Goal: Transaction & Acquisition: Purchase product/service

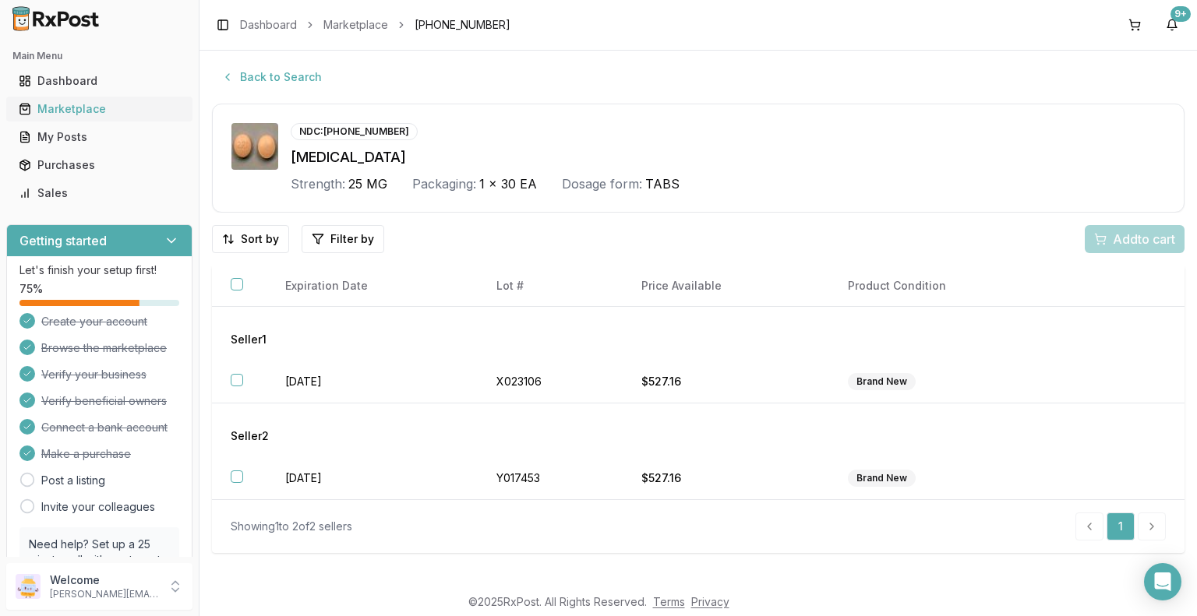
click at [104, 105] on div "Marketplace" at bounding box center [99, 109] width 161 height 16
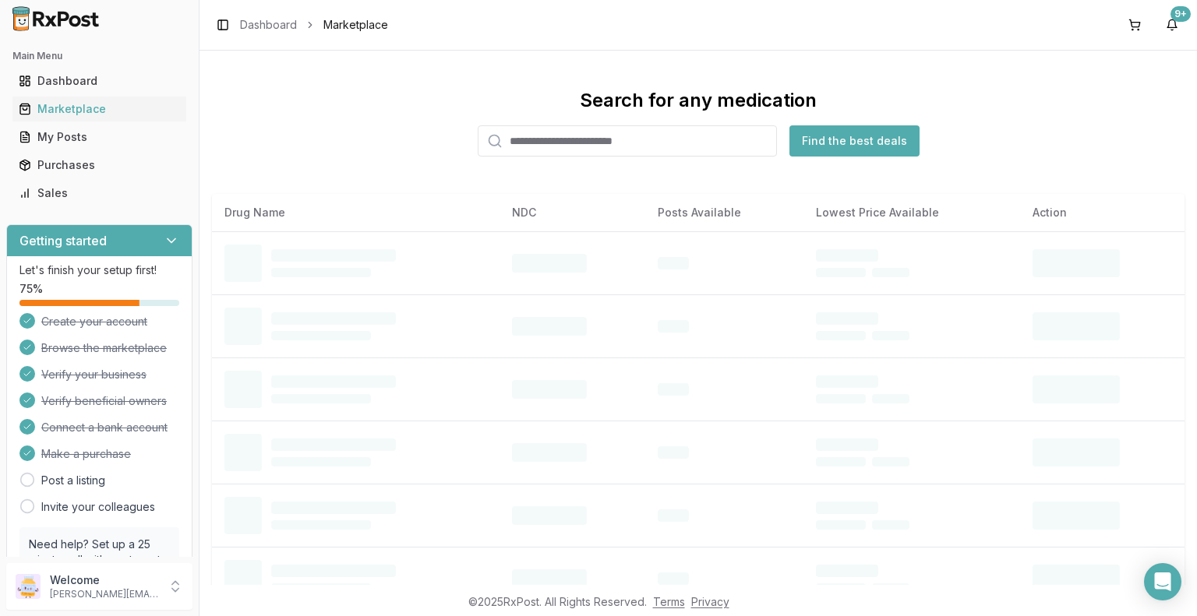
click at [595, 143] on input "search" at bounding box center [627, 140] width 299 height 31
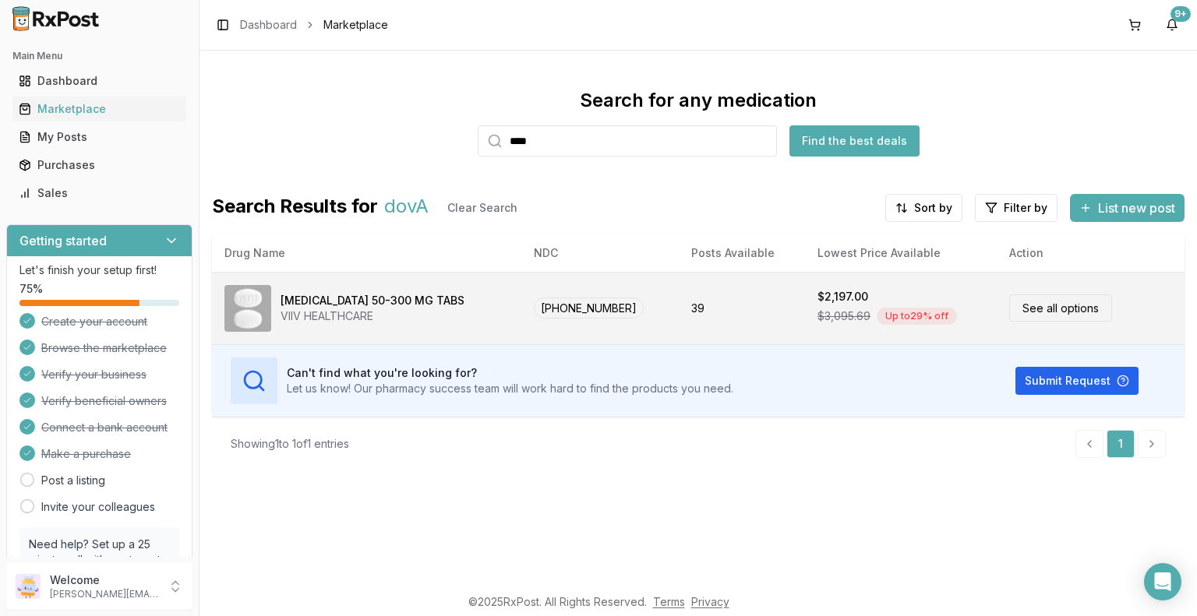
type input "****"
click at [1037, 312] on link "See all options" at bounding box center [1060, 308] width 103 height 27
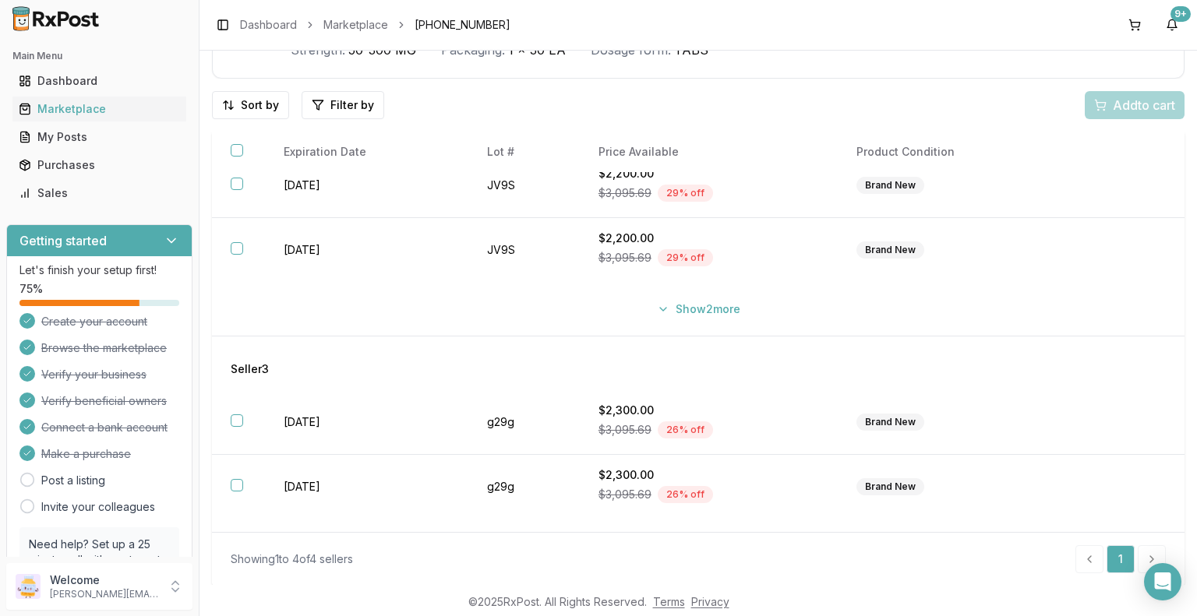
scroll to position [312, 0]
click at [708, 311] on button "Show 2 more" at bounding box center [699, 308] width 102 height 28
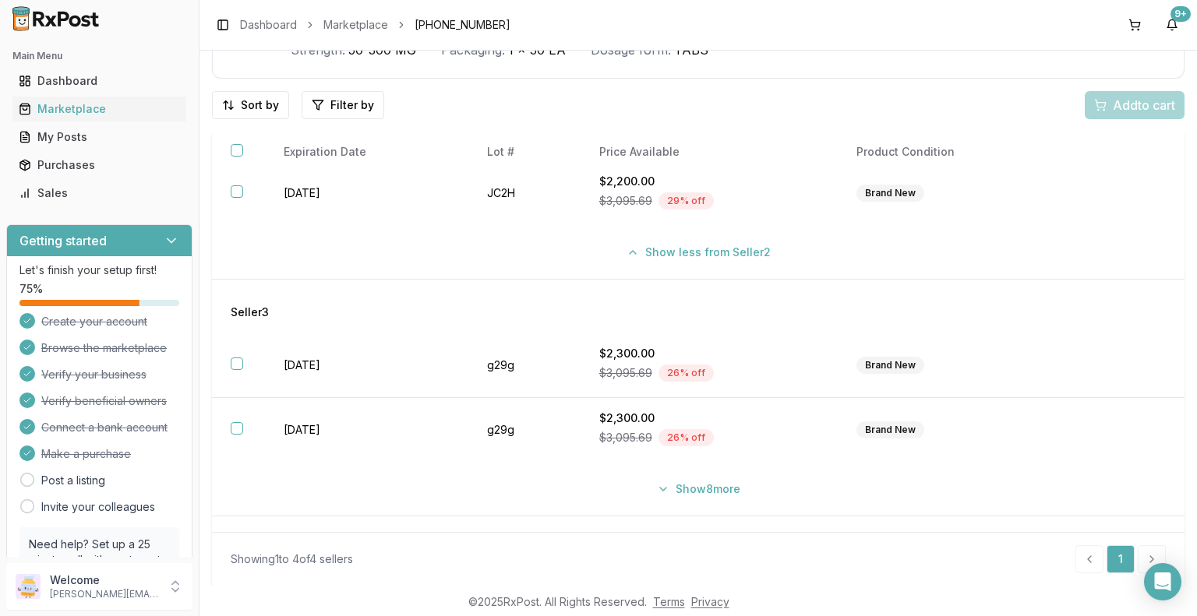
scroll to position [592, 0]
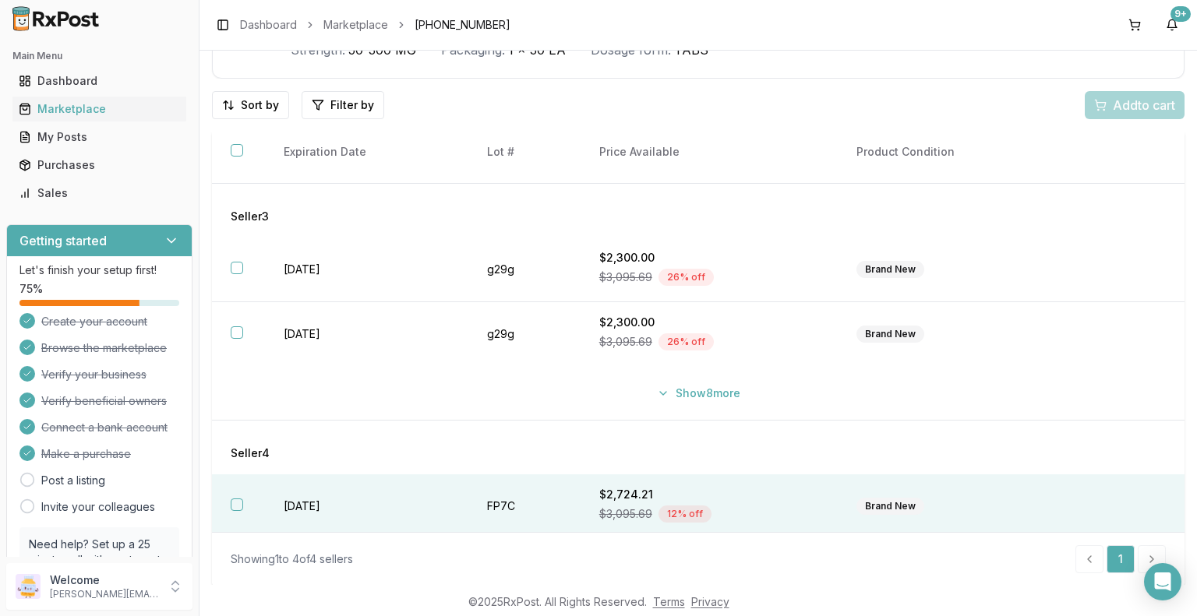
click at [633, 489] on div "$2,724.21" at bounding box center [709, 495] width 220 height 16
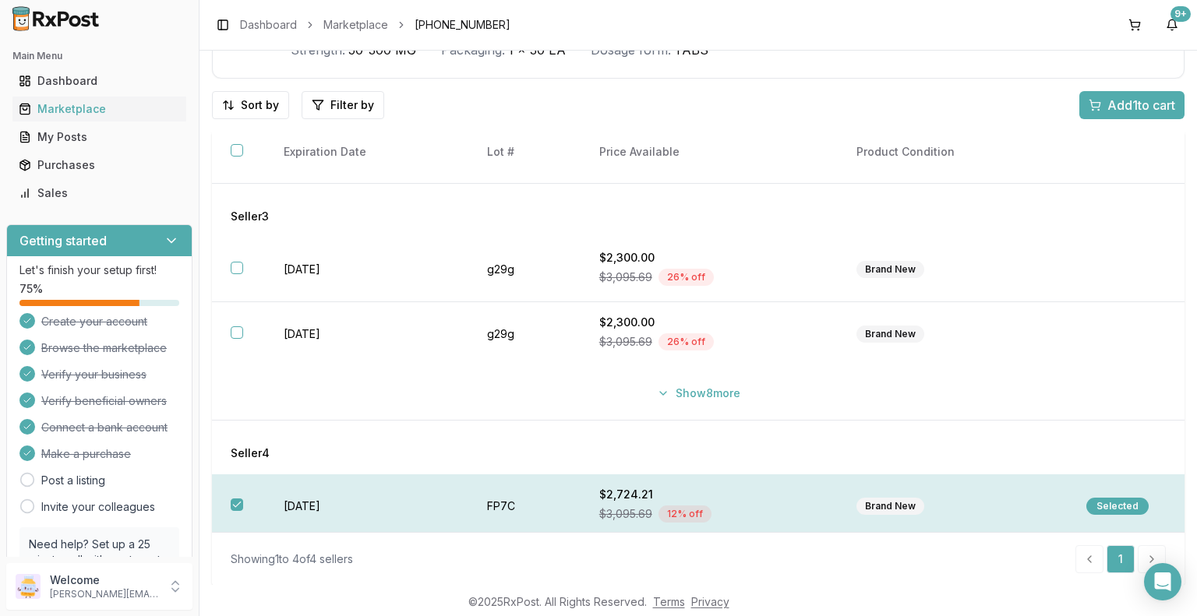
click at [623, 489] on div "$2,724.21" at bounding box center [709, 495] width 220 height 16
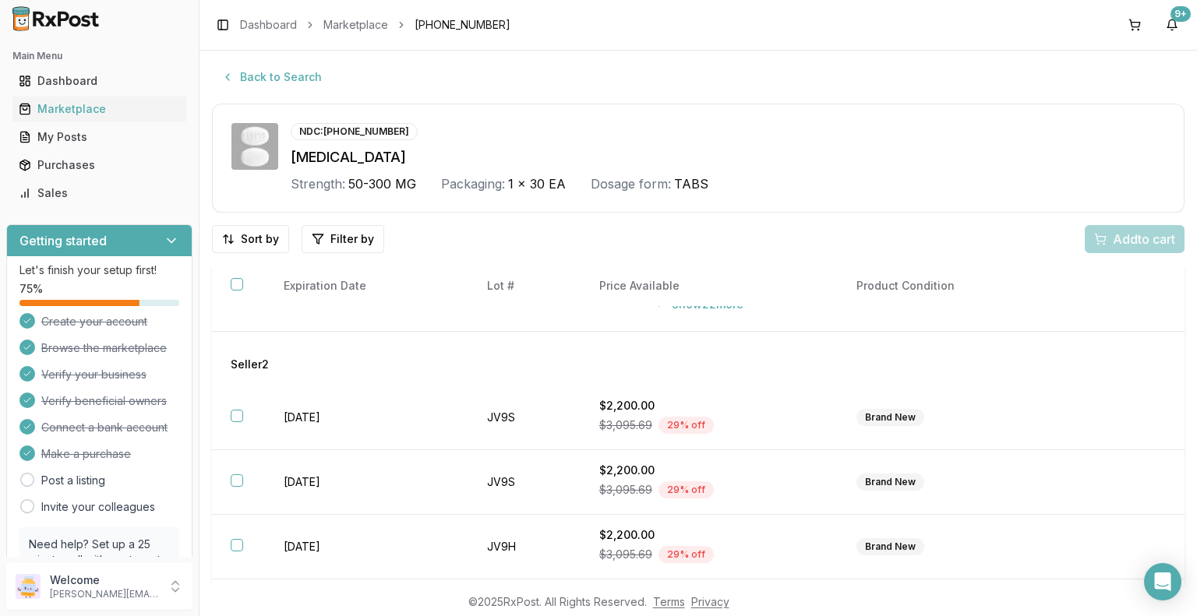
scroll to position [234, 0]
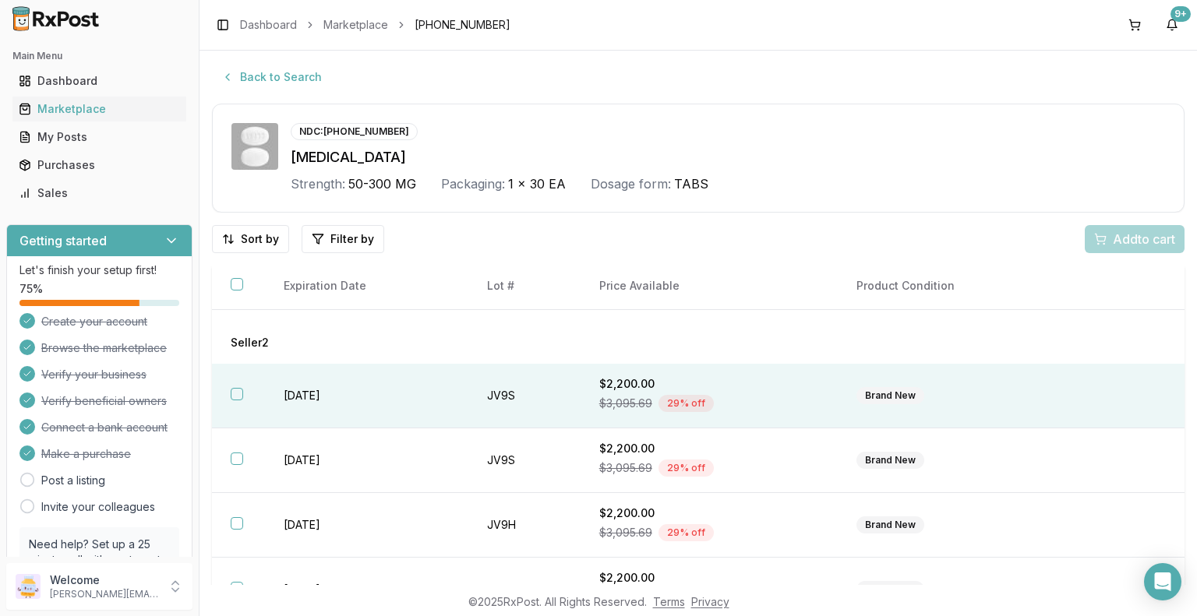
click at [1097, 401] on td at bounding box center [1126, 396] width 117 height 65
click at [1128, 242] on span "Add 1 to cart" at bounding box center [1141, 239] width 68 height 19
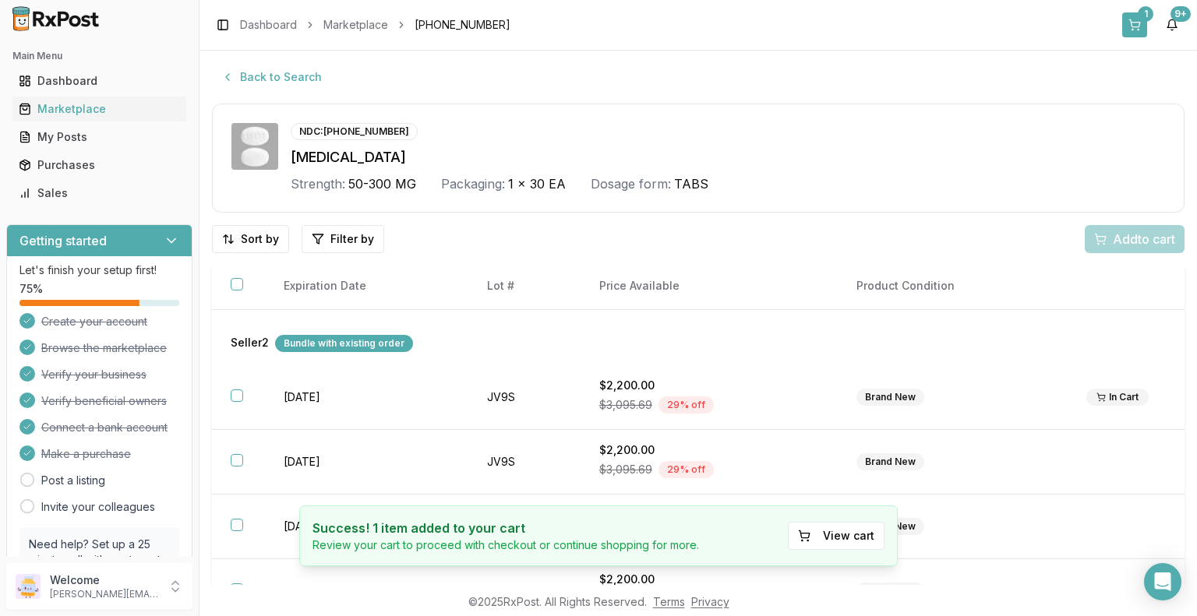
click at [1135, 21] on button "1" at bounding box center [1134, 24] width 25 height 25
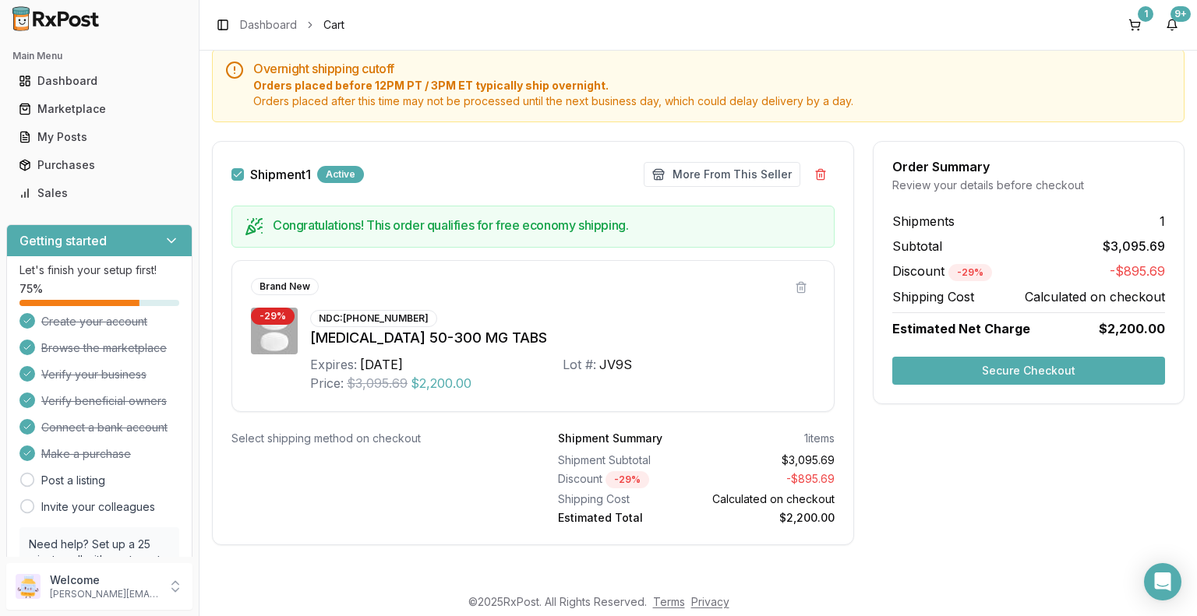
scroll to position [154, 0]
click at [1035, 372] on button "Secure Checkout" at bounding box center [1028, 370] width 273 height 28
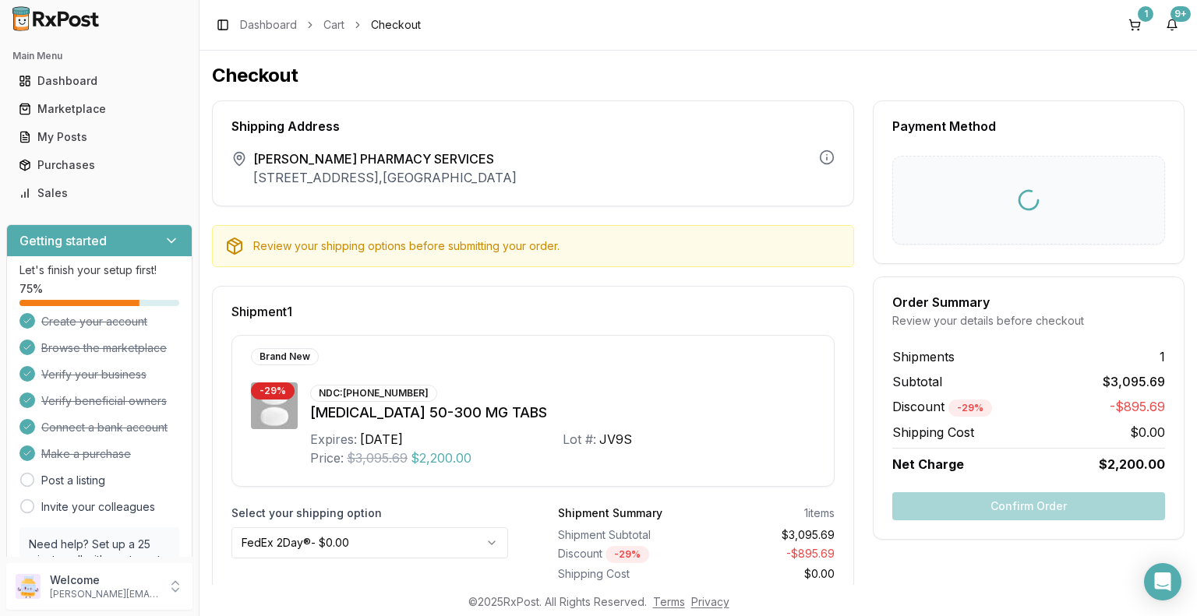
scroll to position [58, 0]
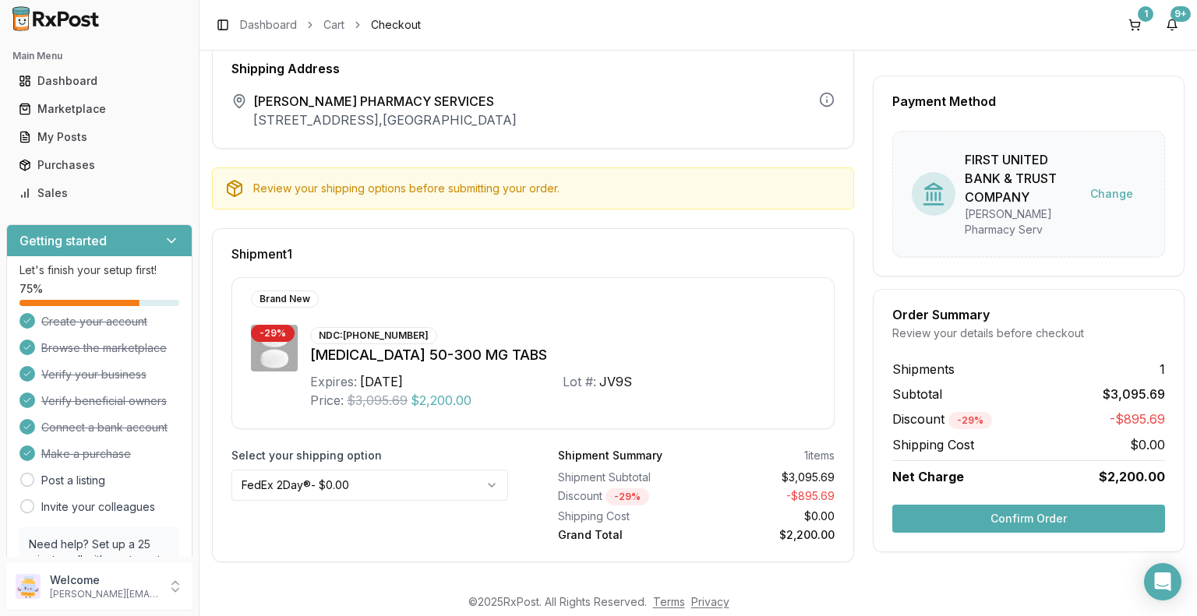
click at [489, 483] on html "Main Menu Dashboard Marketplace My Posts Purchases Sales Getting started Let's …" at bounding box center [598, 308] width 1197 height 616
click at [1049, 507] on button "Confirm Order" at bounding box center [1028, 519] width 273 height 28
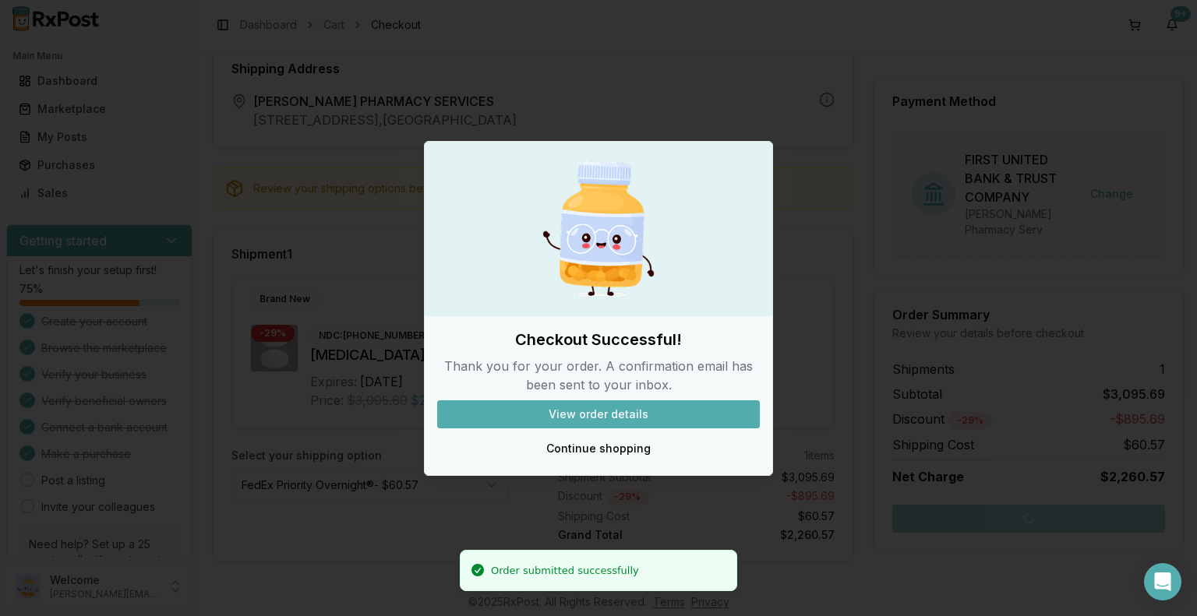
click at [613, 417] on button "View order details" at bounding box center [598, 415] width 323 height 28
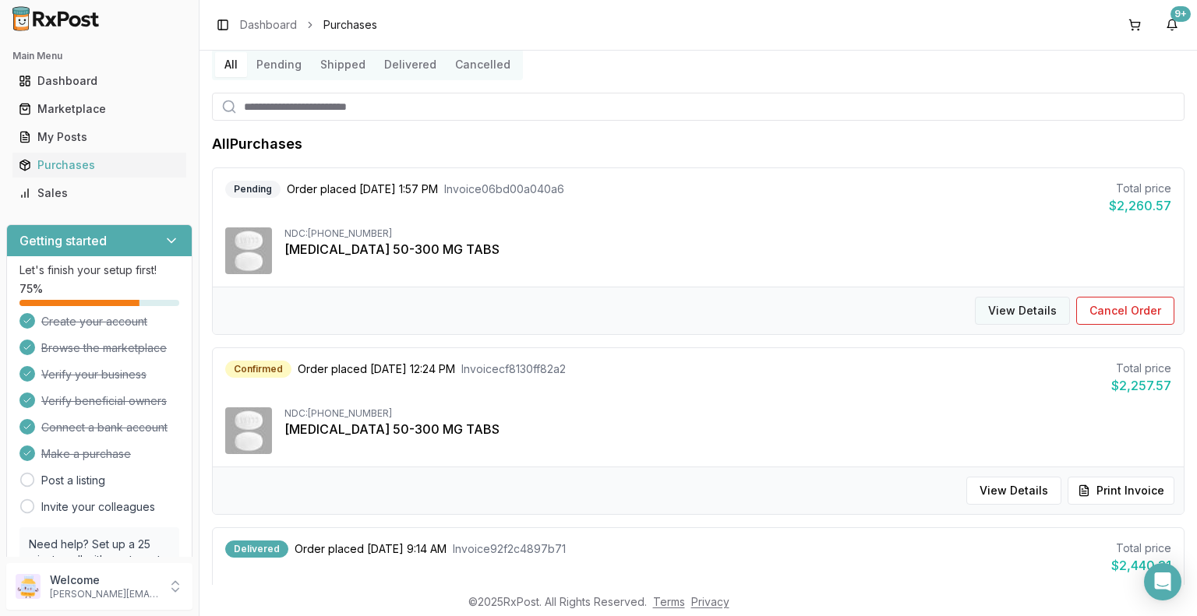
click at [1022, 311] on button "View Details" at bounding box center [1022, 311] width 95 height 28
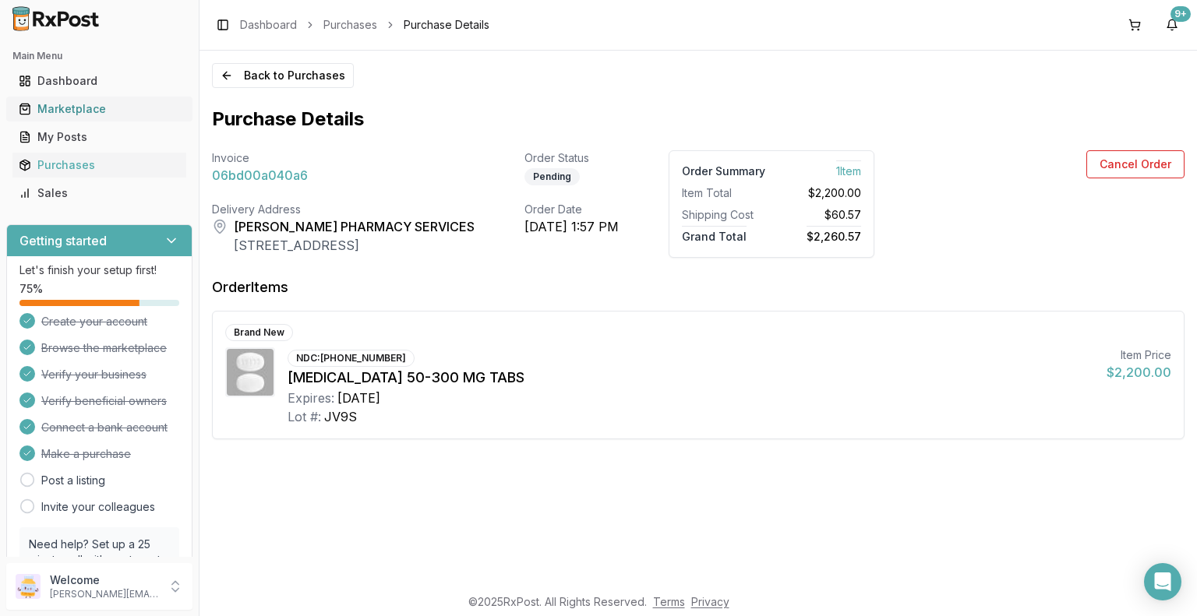
click at [86, 108] on div "Marketplace" at bounding box center [99, 109] width 161 height 16
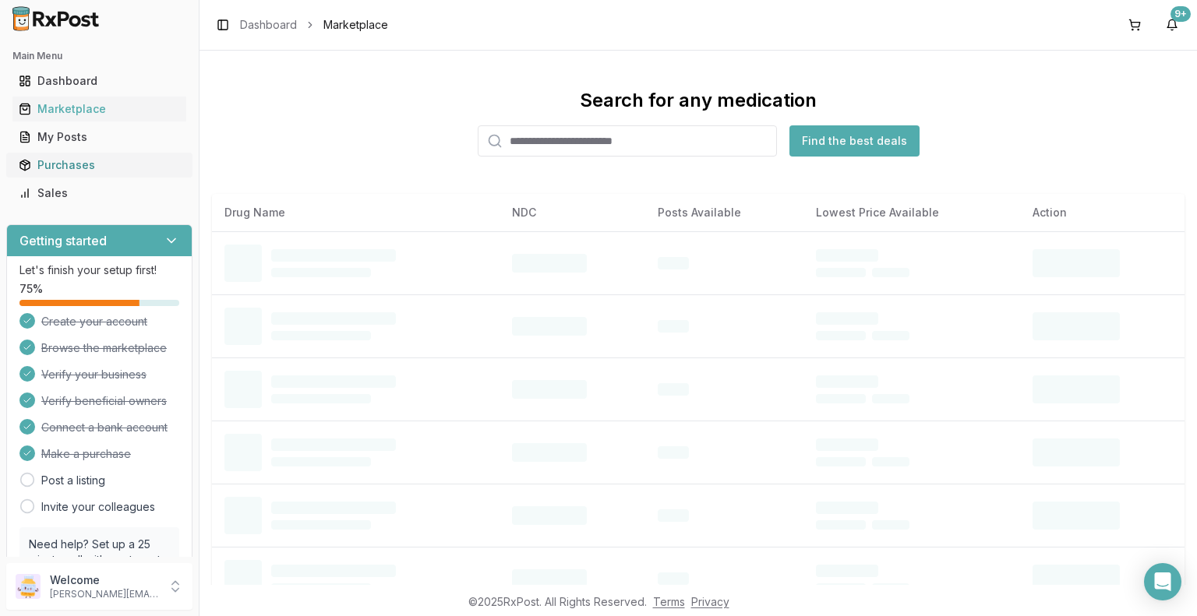
click at [72, 168] on div "Purchases" at bounding box center [99, 165] width 161 height 16
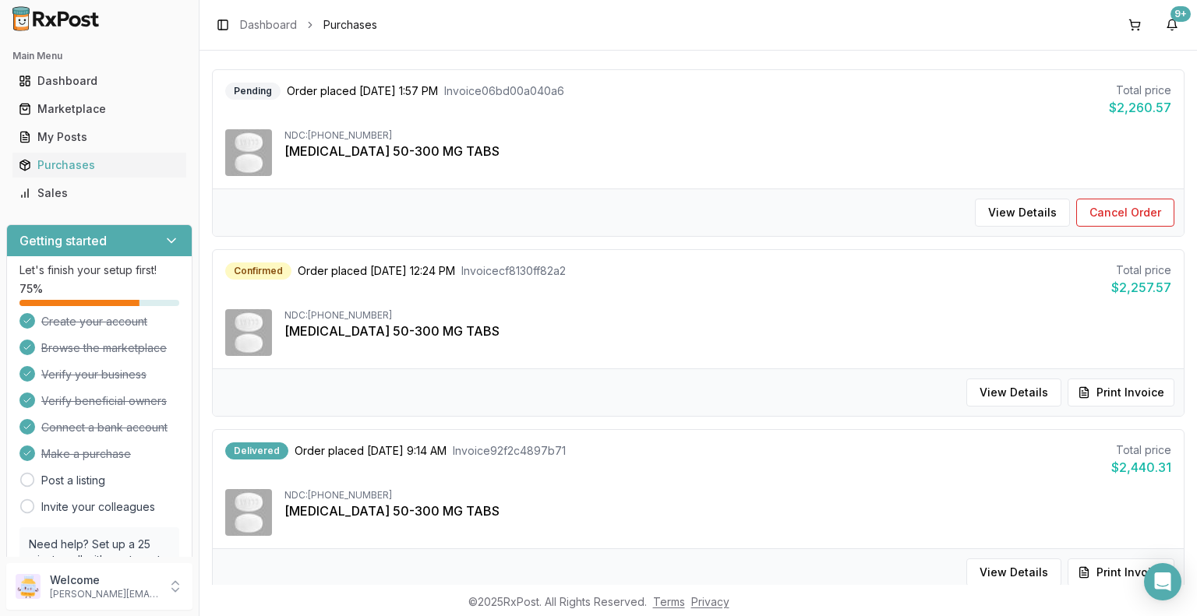
scroll to position [78, 0]
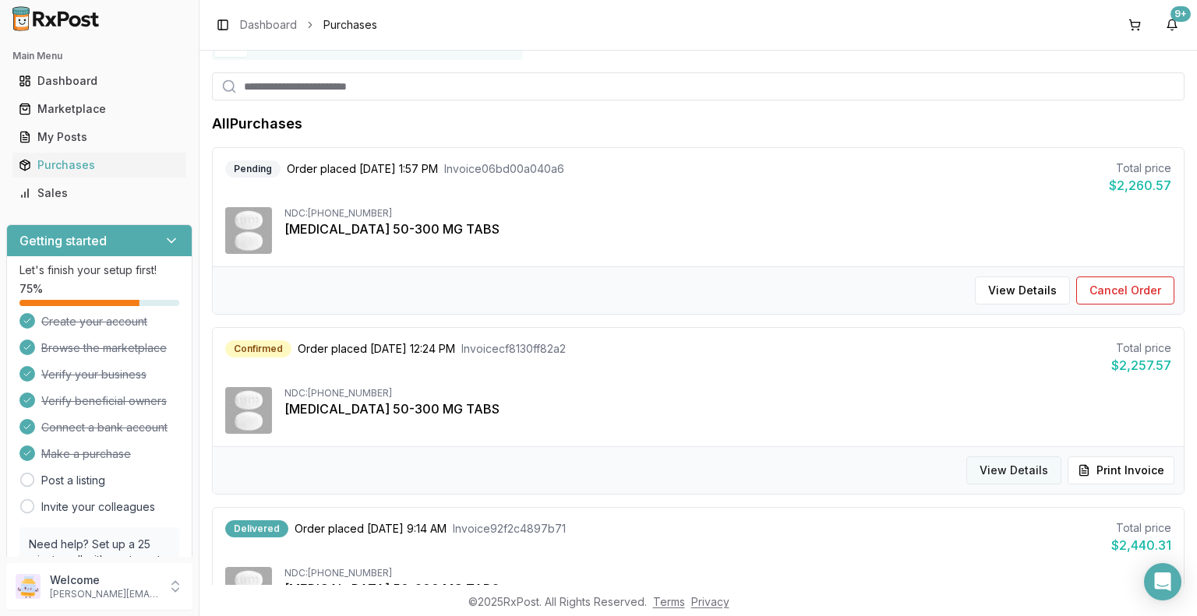
click at [1020, 472] on button "View Details" at bounding box center [1013, 471] width 95 height 28
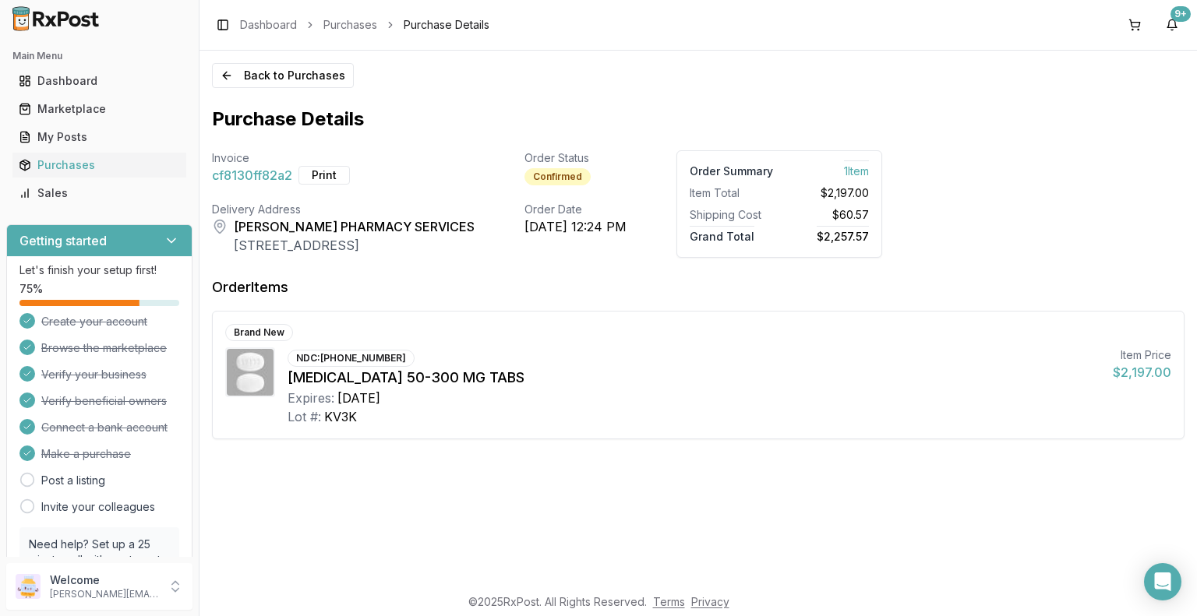
click at [1022, 468] on div "Back to Purchases Purchase Details Invoice cf8130ff82a2 Print Order Status Conf…" at bounding box center [697, 318] width 997 height 535
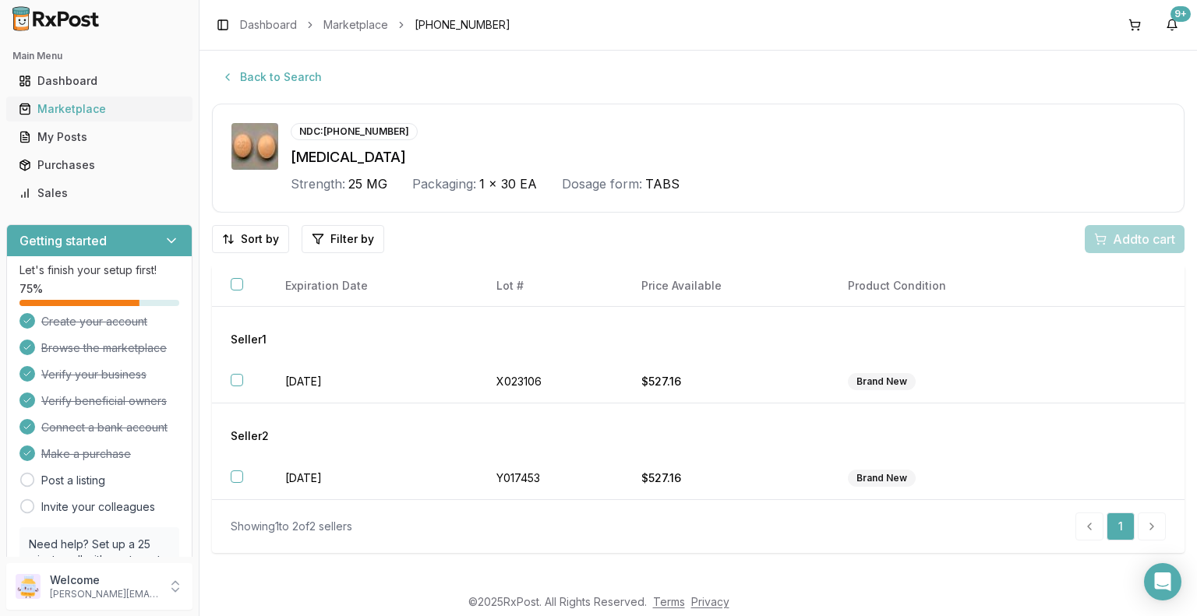
click at [140, 110] on div "Marketplace" at bounding box center [99, 109] width 161 height 16
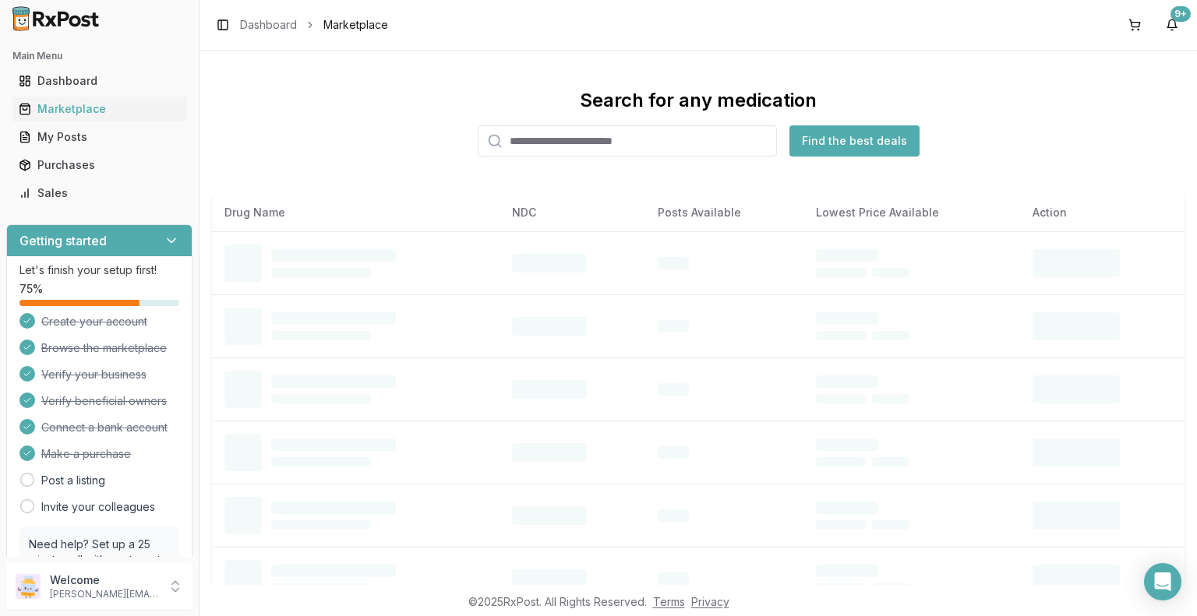
click at [589, 138] on input "search" at bounding box center [627, 140] width 299 height 31
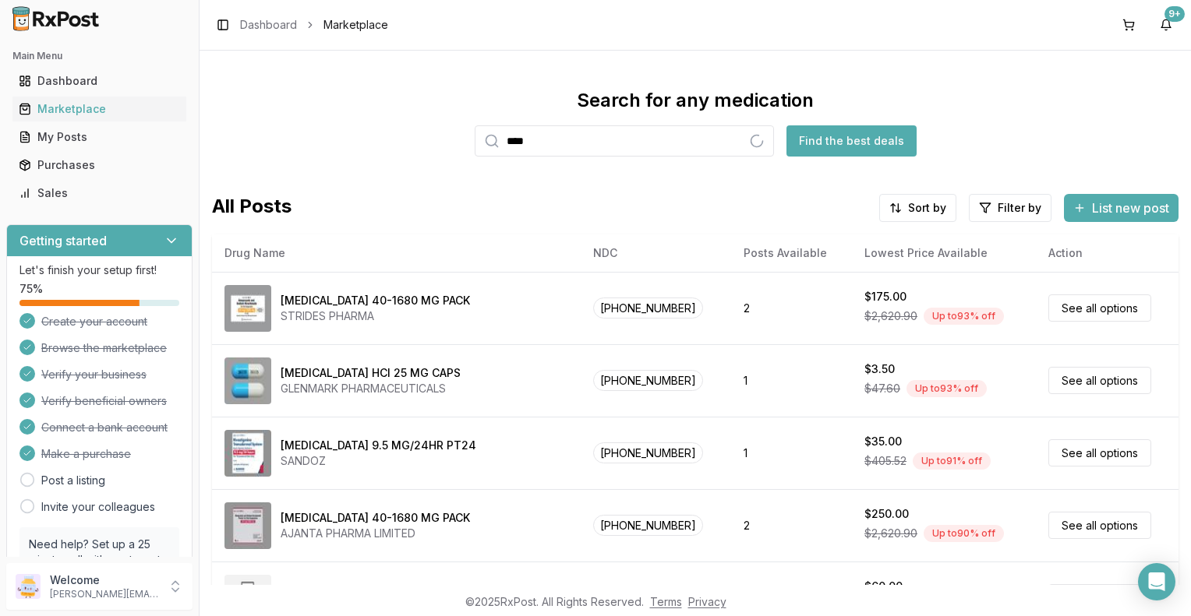
type input "****"
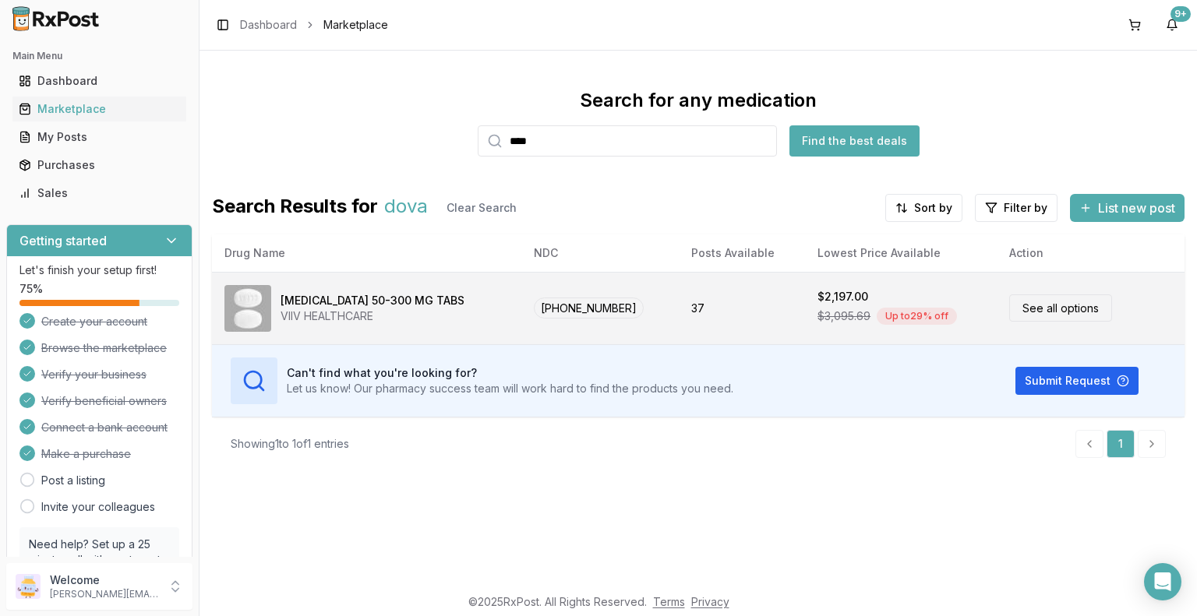
click at [1047, 308] on link "See all options" at bounding box center [1060, 308] width 103 height 27
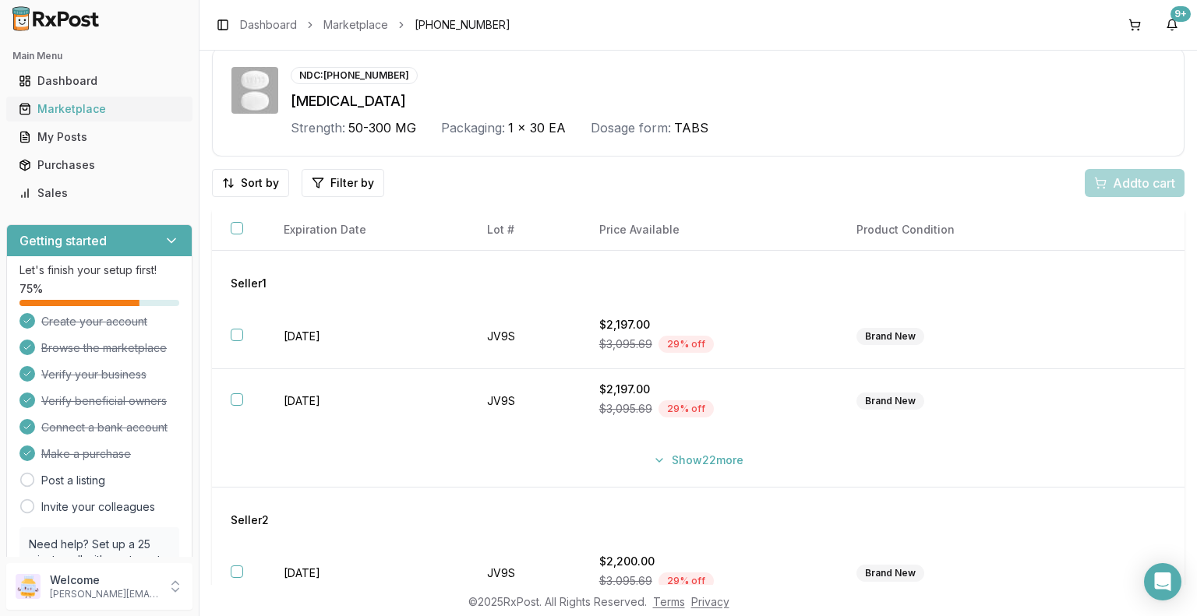
click at [109, 111] on div "Marketplace" at bounding box center [99, 109] width 161 height 16
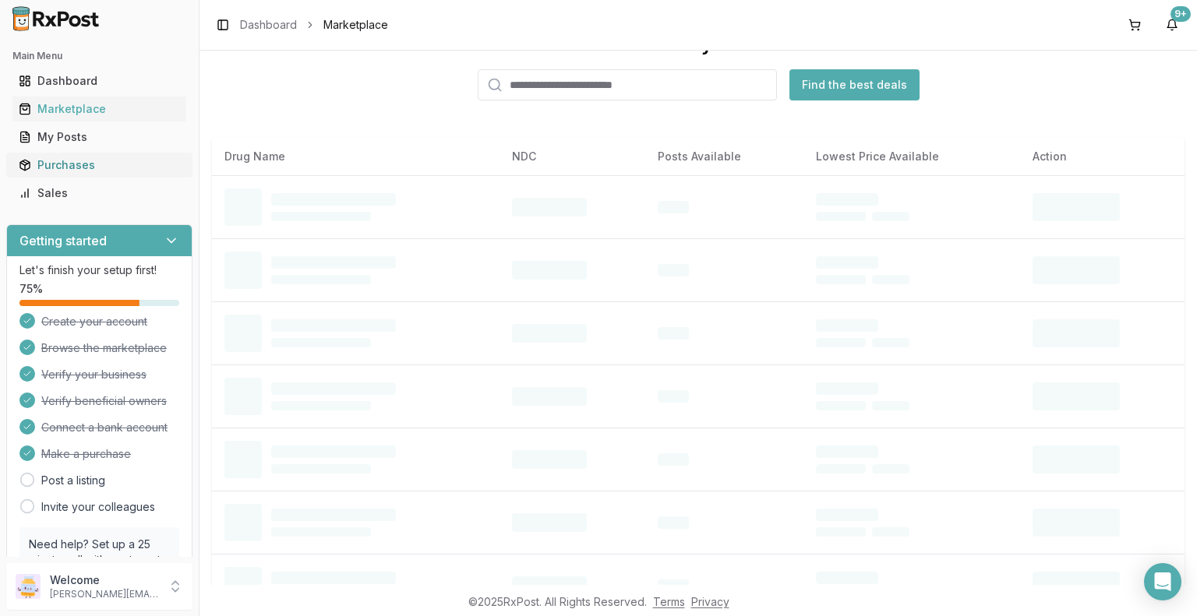
click at [89, 164] on div "Purchases" at bounding box center [99, 165] width 161 height 16
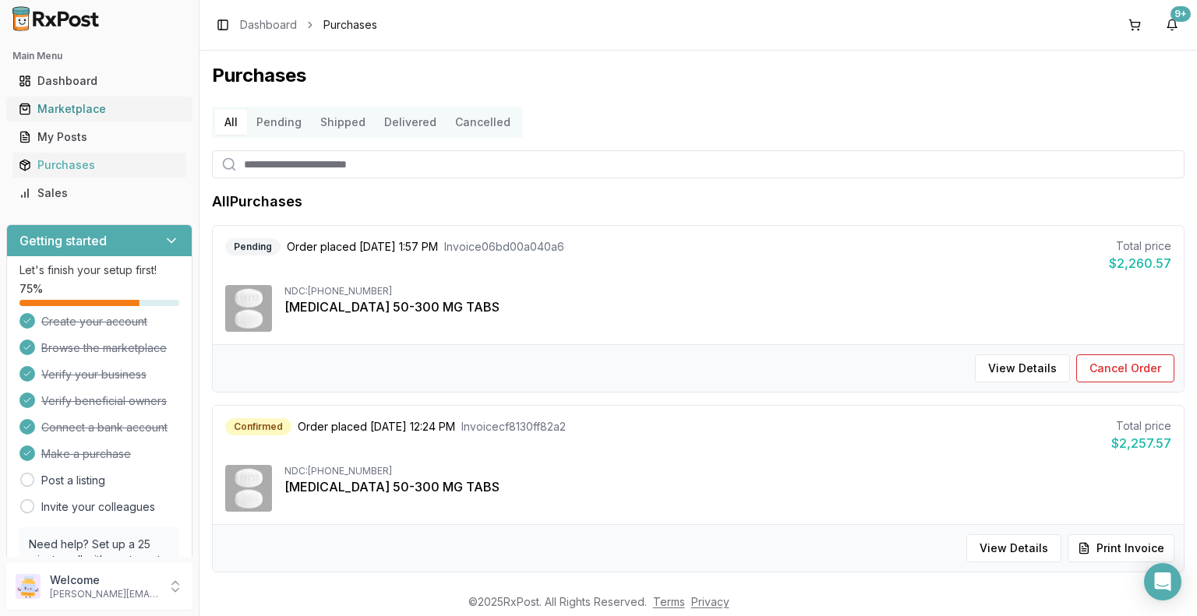
click at [99, 109] on div "Marketplace" at bounding box center [99, 109] width 161 height 16
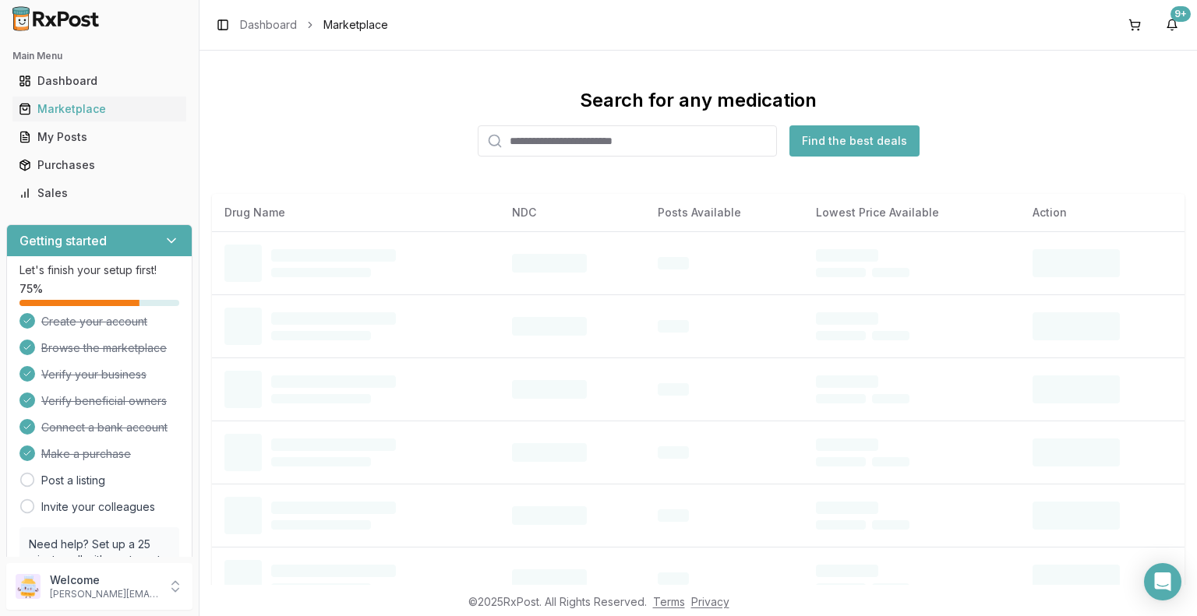
click at [567, 139] on input "search" at bounding box center [627, 140] width 299 height 31
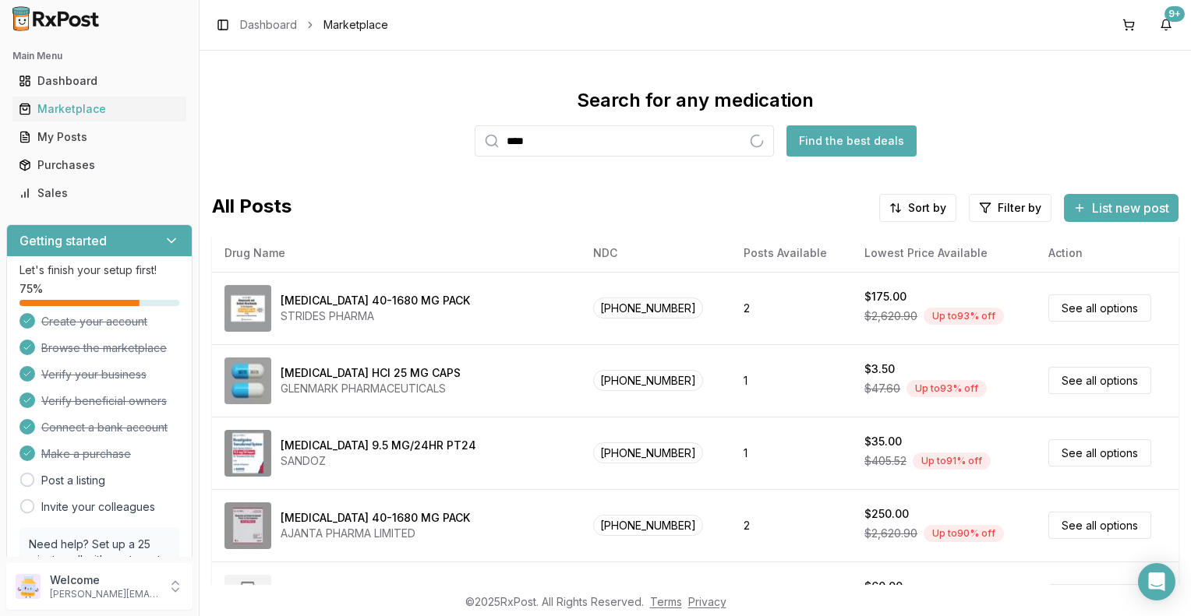
type input "****"
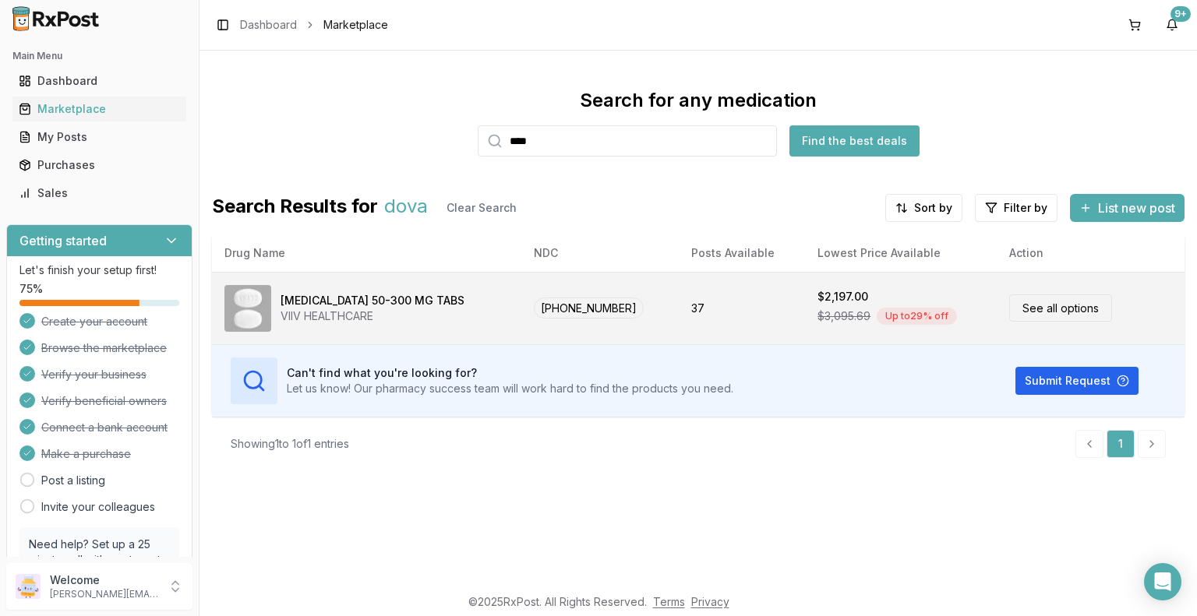
click at [1043, 308] on link "See all options" at bounding box center [1060, 308] width 103 height 27
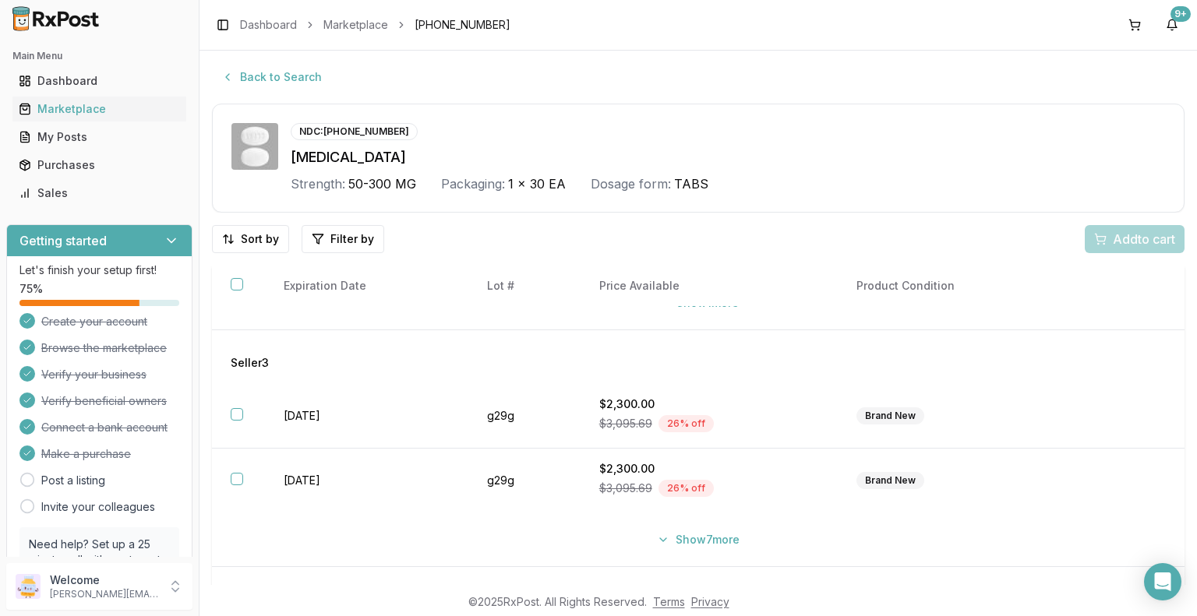
scroll to position [464, 0]
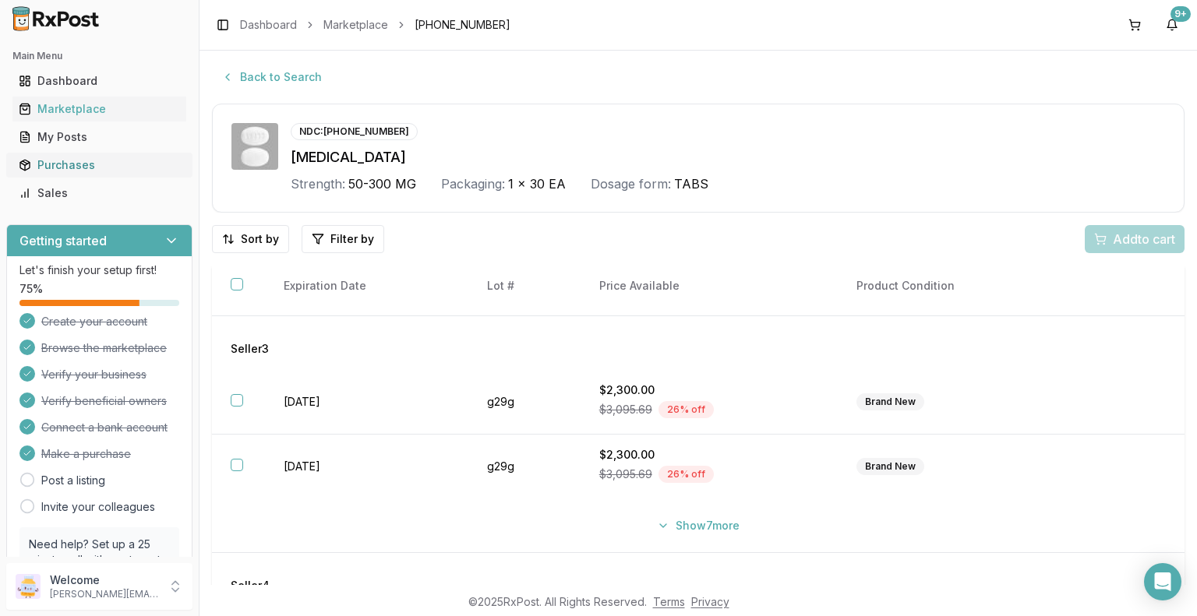
click at [122, 168] on div "Purchases" at bounding box center [99, 165] width 161 height 16
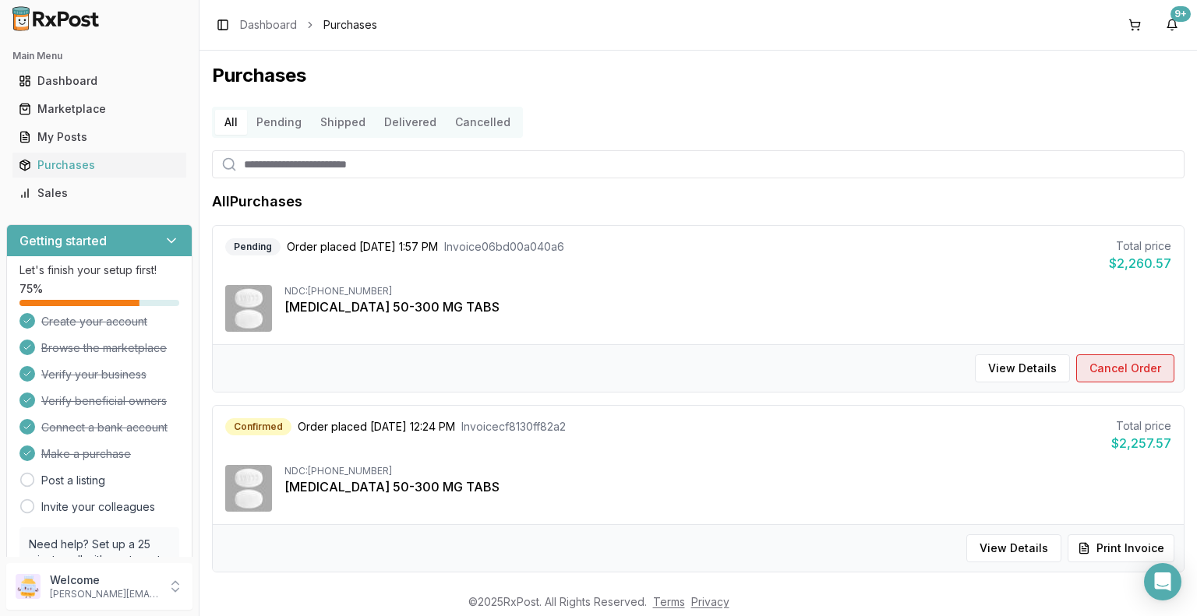
click at [1122, 373] on button "Cancel Order" at bounding box center [1125, 369] width 98 height 28
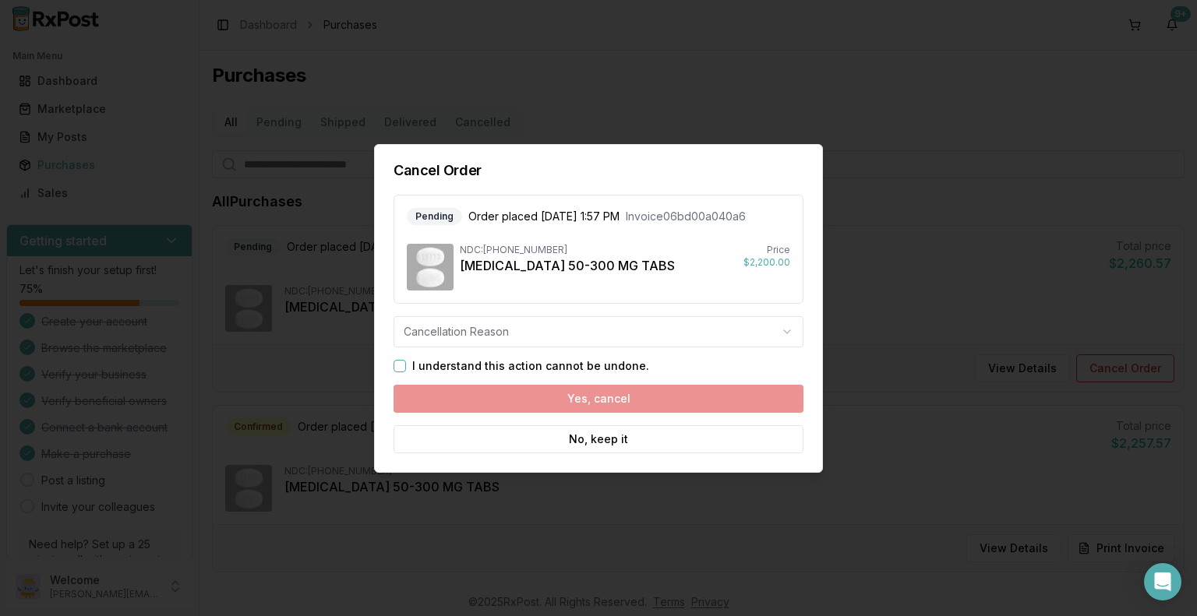
click at [394, 367] on button "I understand this action cannot be undone." at bounding box center [400, 366] width 12 height 12
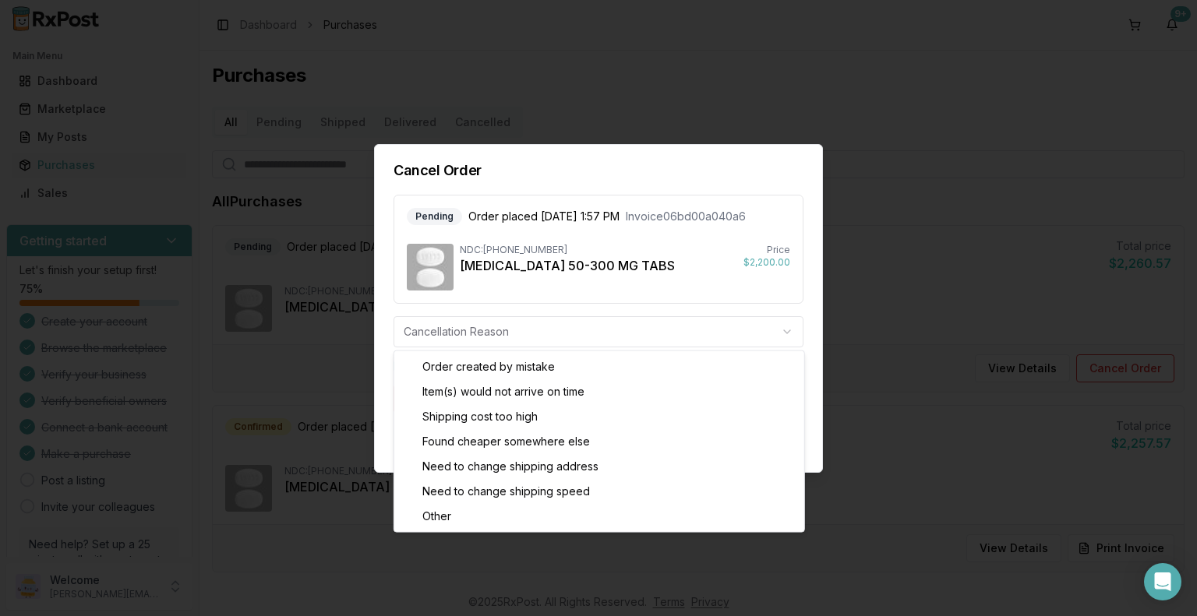
click at [524, 332] on body "Main Menu Dashboard Marketplace My Posts Purchases Sales Getting started Let's …" at bounding box center [598, 308] width 1197 height 616
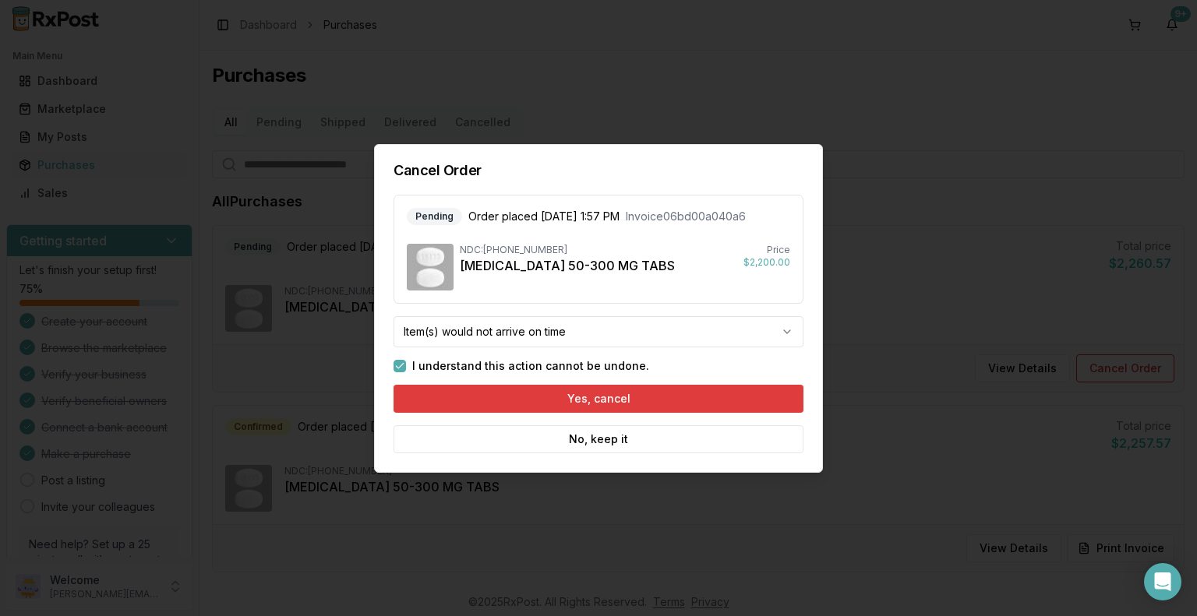
click at [602, 399] on button "Yes, cancel" at bounding box center [599, 399] width 410 height 28
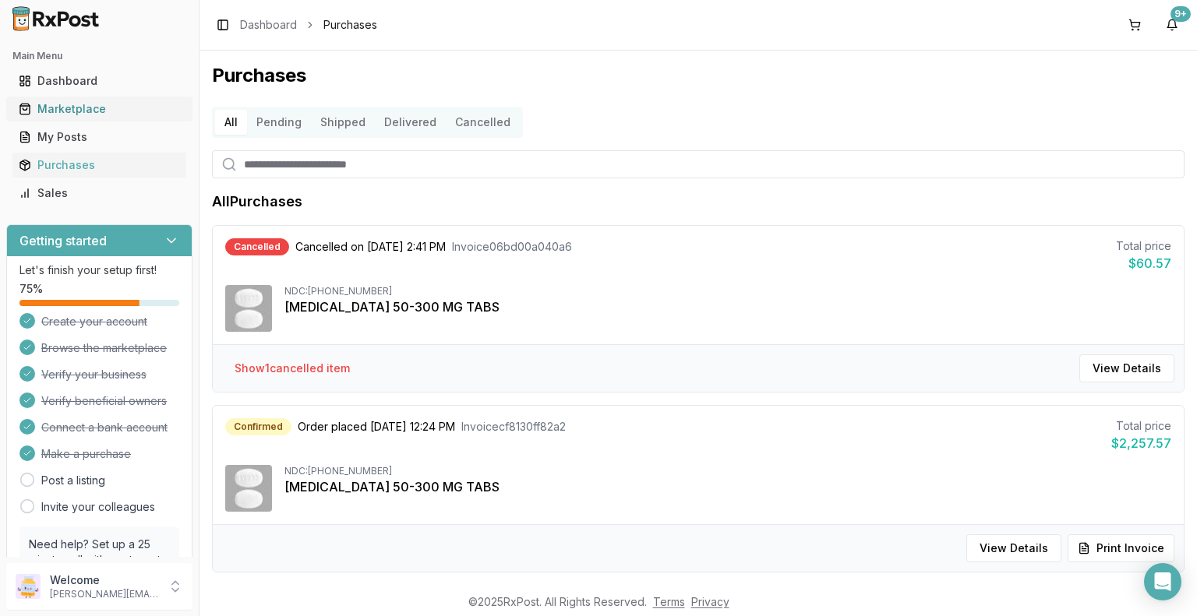
click at [81, 110] on div "Marketplace" at bounding box center [99, 109] width 161 height 16
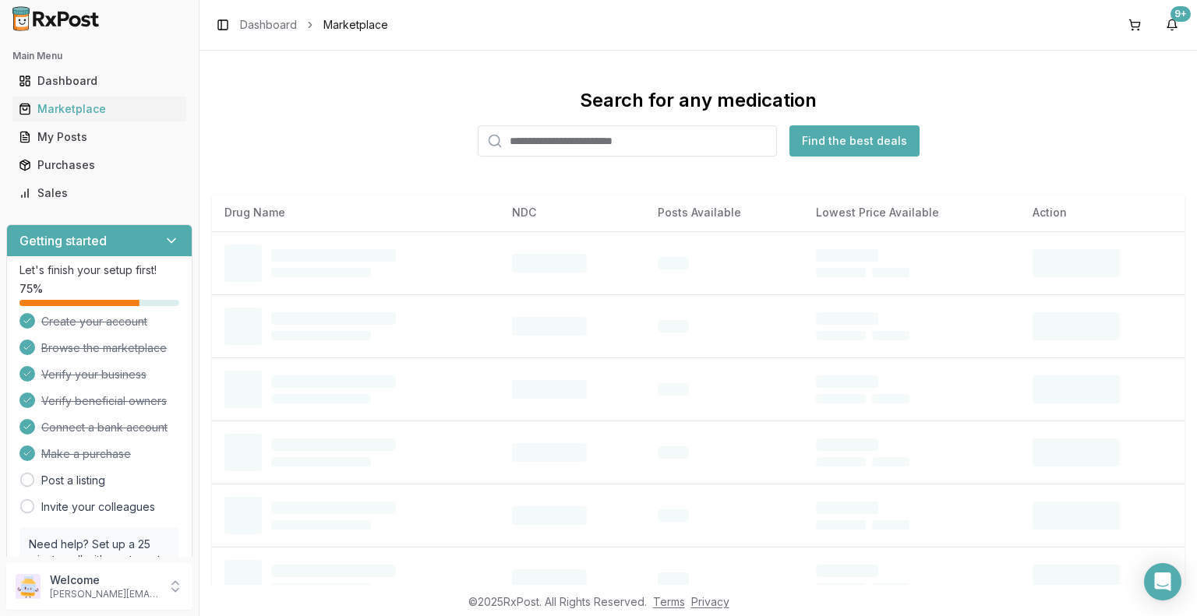
click at [567, 139] on input "search" at bounding box center [627, 140] width 299 height 31
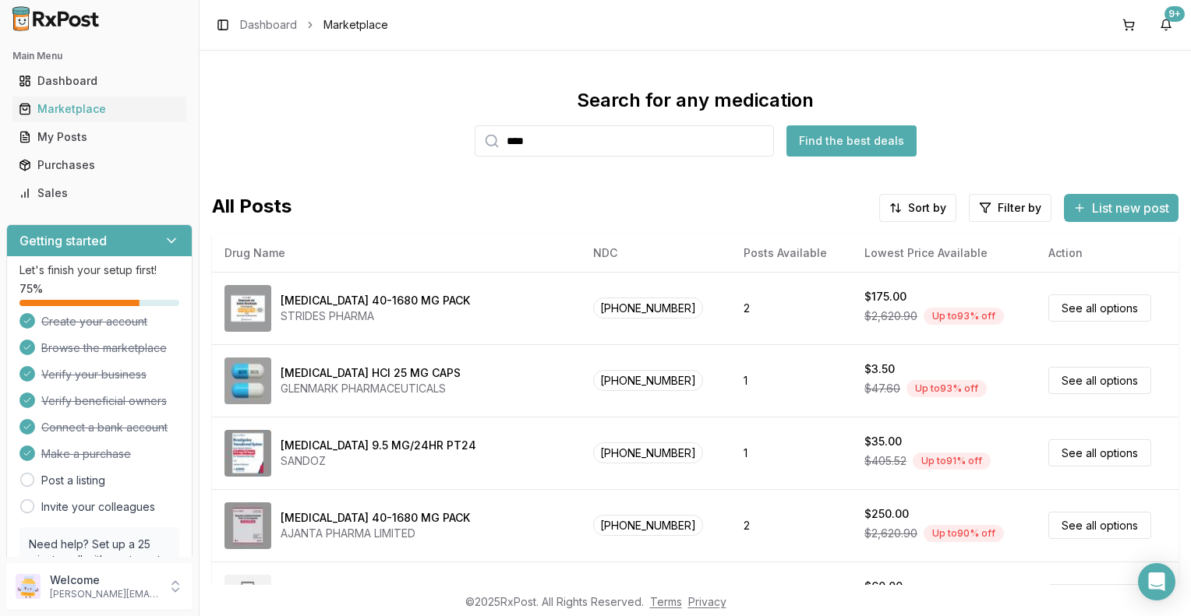
type input "****"
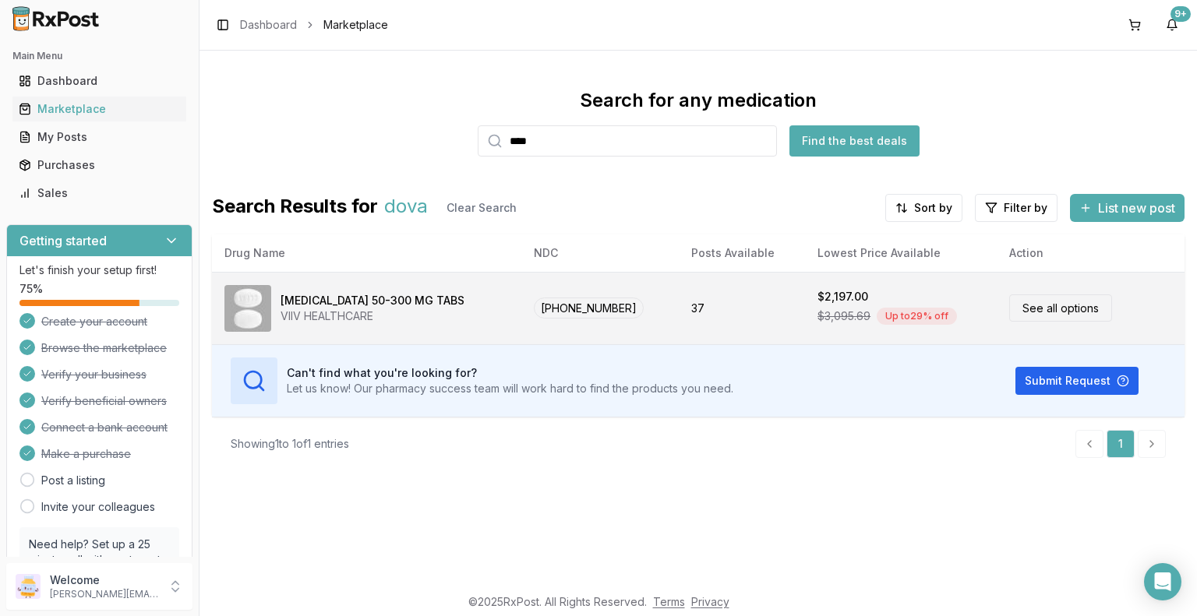
click at [1050, 306] on link "See all options" at bounding box center [1060, 308] width 103 height 27
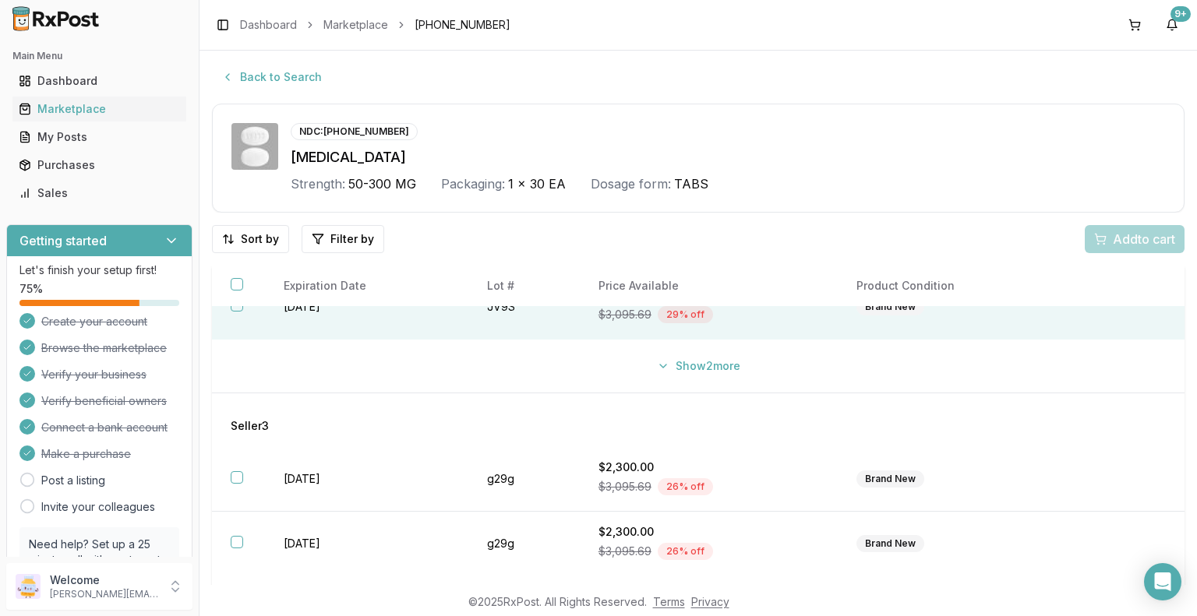
scroll to position [390, 0]
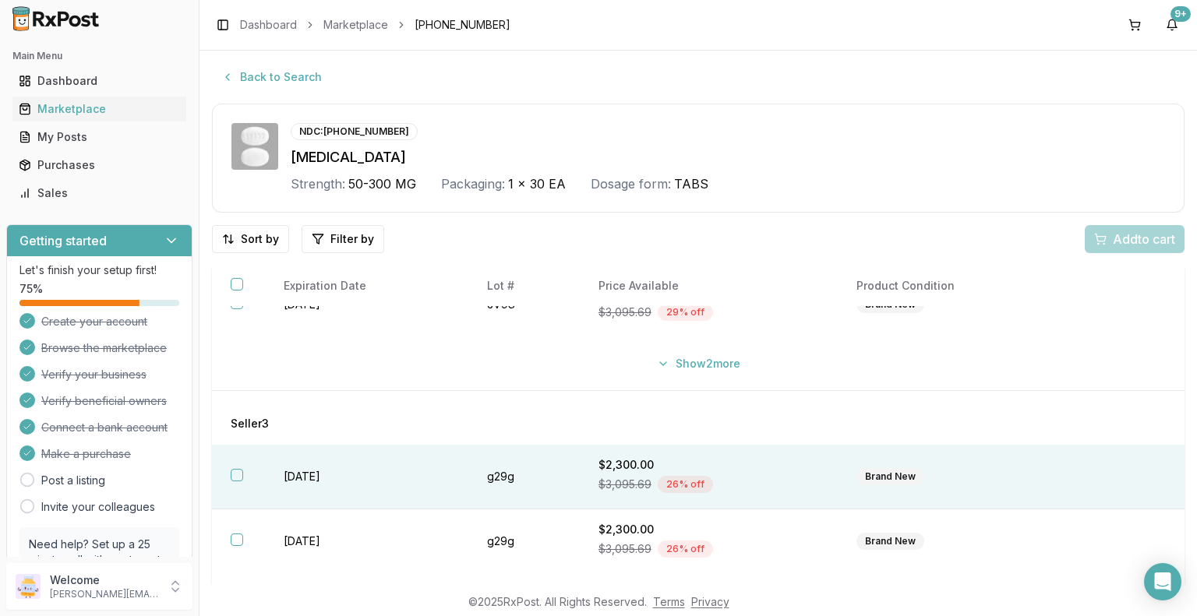
click at [907, 476] on div "Brand New" at bounding box center [890, 476] width 68 height 17
click at [1132, 236] on span "Add 1 to cart" at bounding box center [1141, 239] width 68 height 19
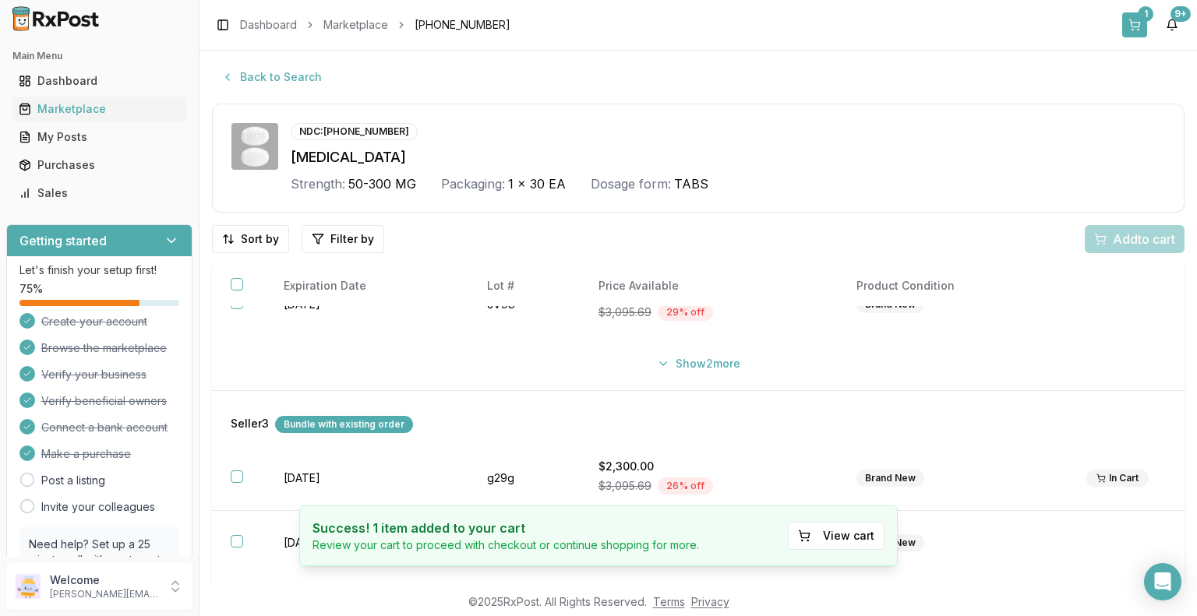
click at [1136, 27] on button "1" at bounding box center [1134, 24] width 25 height 25
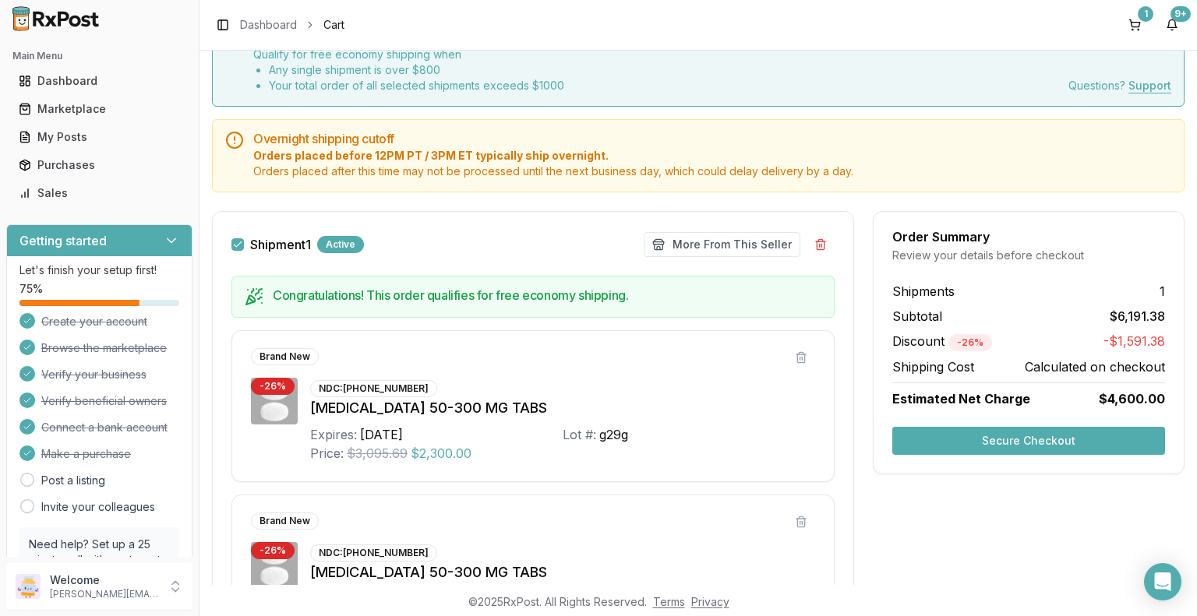
scroll to position [234, 0]
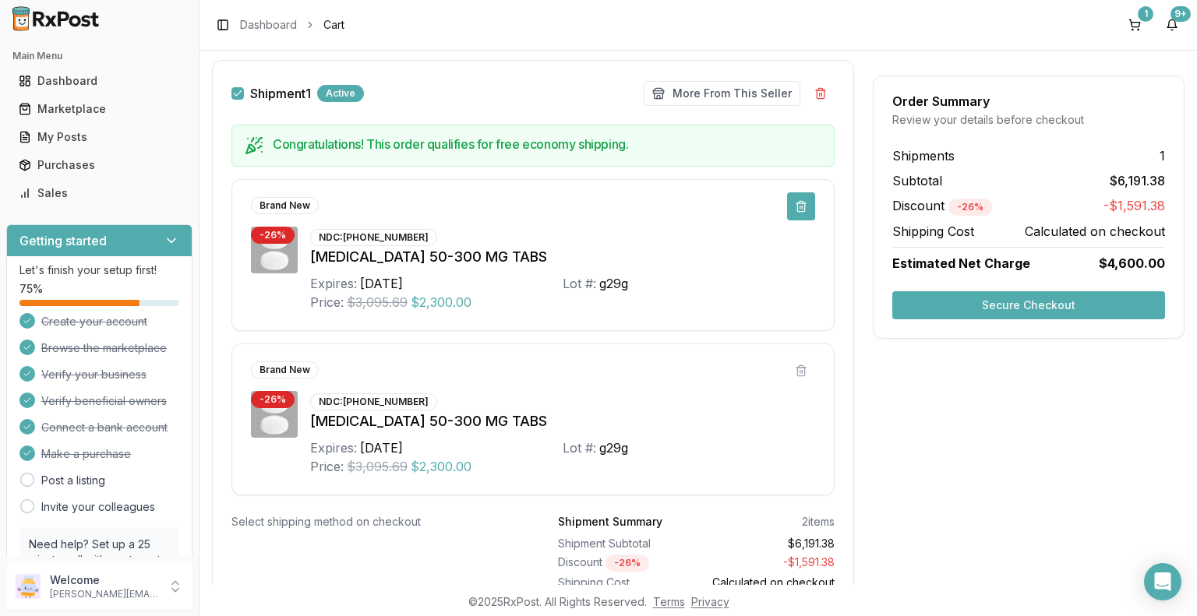
click at [803, 205] on button at bounding box center [801, 206] width 28 height 28
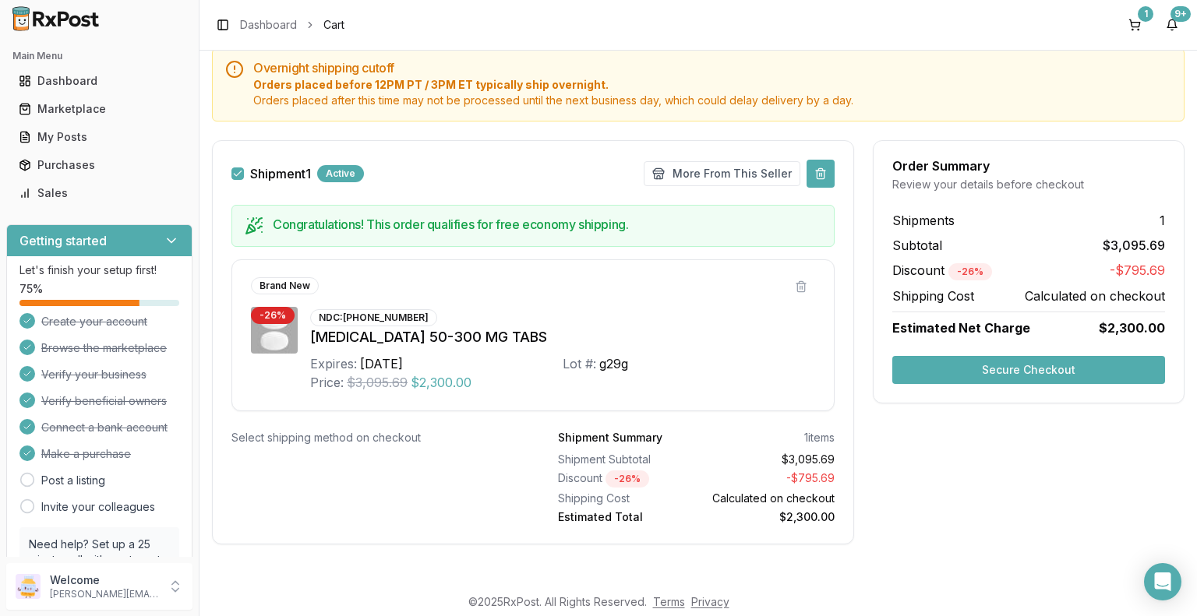
click at [818, 174] on button at bounding box center [821, 174] width 28 height 28
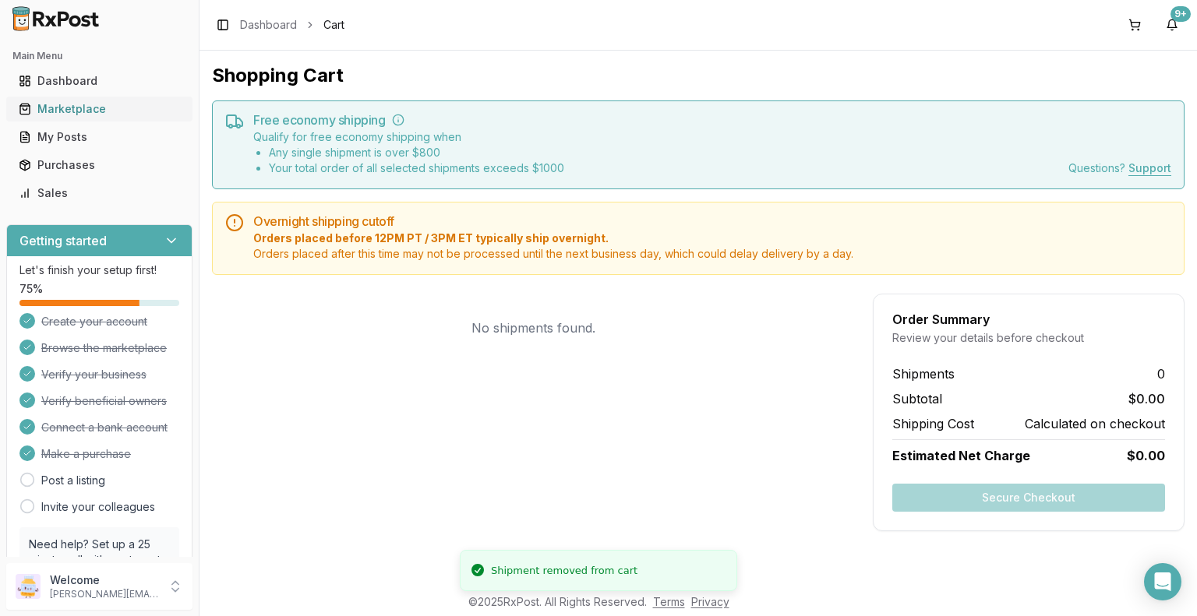
click at [103, 111] on div "Marketplace" at bounding box center [99, 109] width 161 height 16
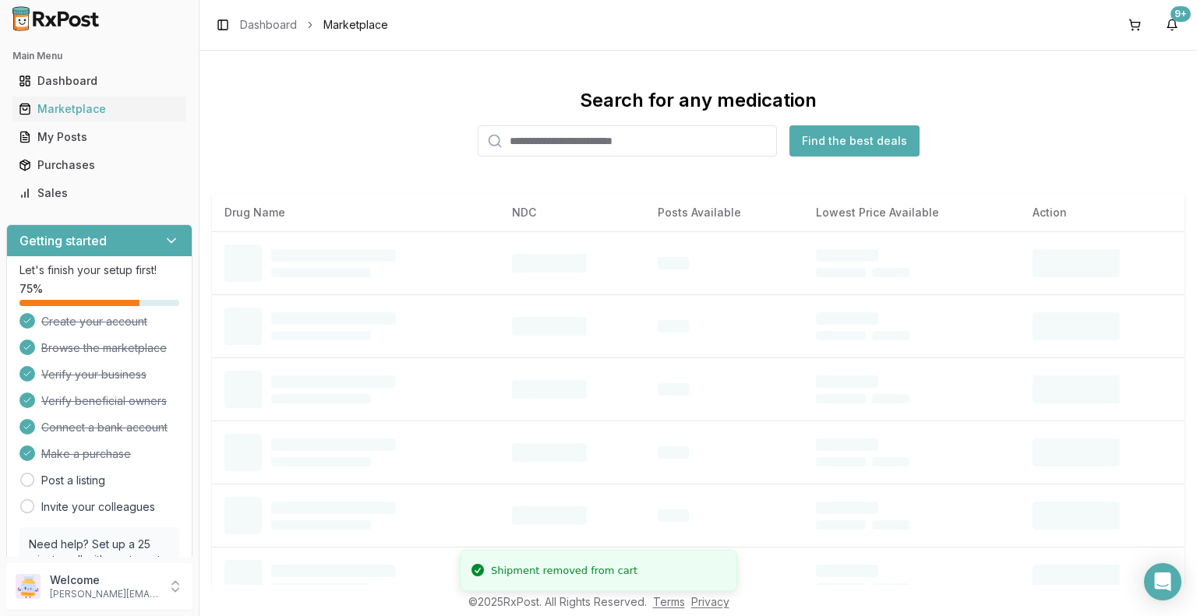
click at [616, 148] on input "search" at bounding box center [627, 140] width 299 height 31
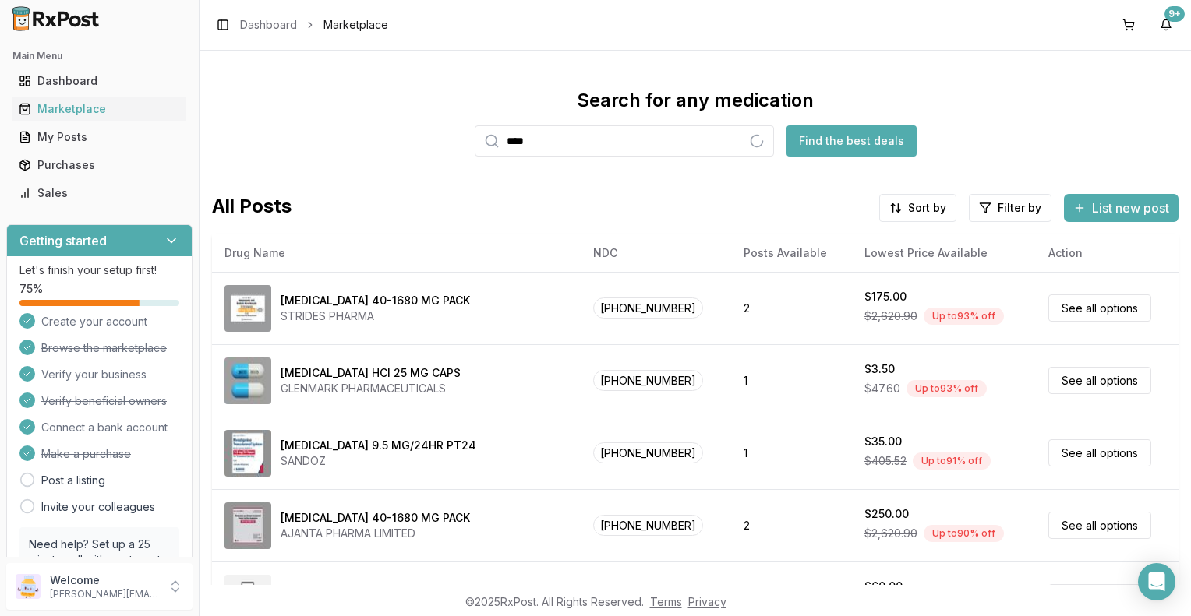
type input "****"
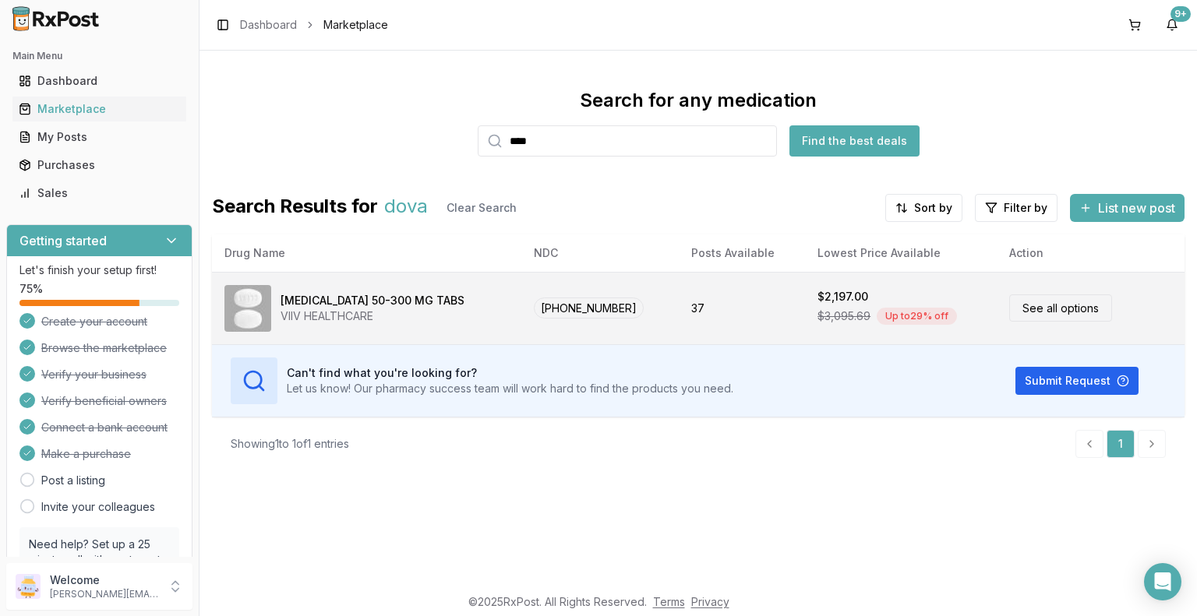
click at [1061, 312] on link "See all options" at bounding box center [1060, 308] width 103 height 27
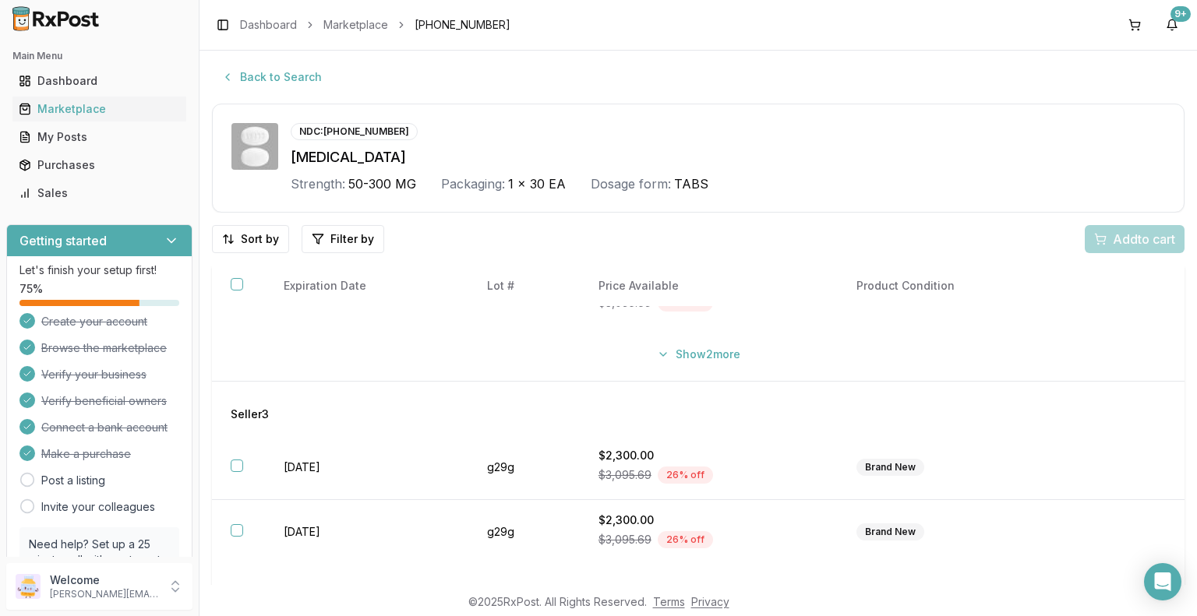
scroll to position [387, 0]
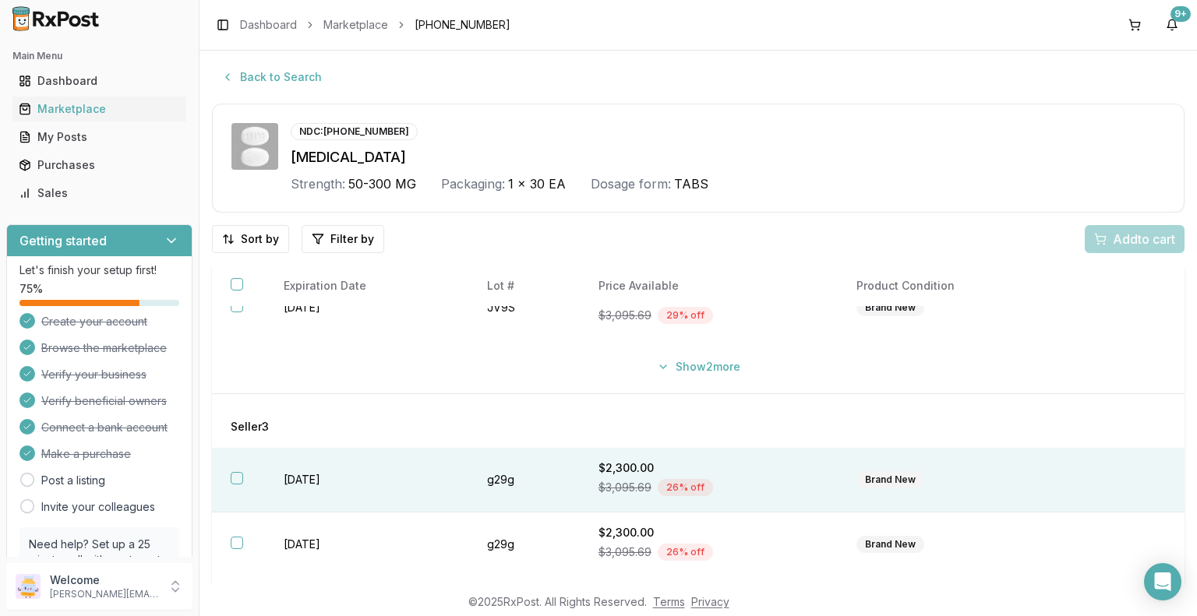
click at [895, 479] on div "Brand New" at bounding box center [890, 479] width 68 height 17
click at [1141, 236] on span "Add 1 to cart" at bounding box center [1141, 239] width 68 height 19
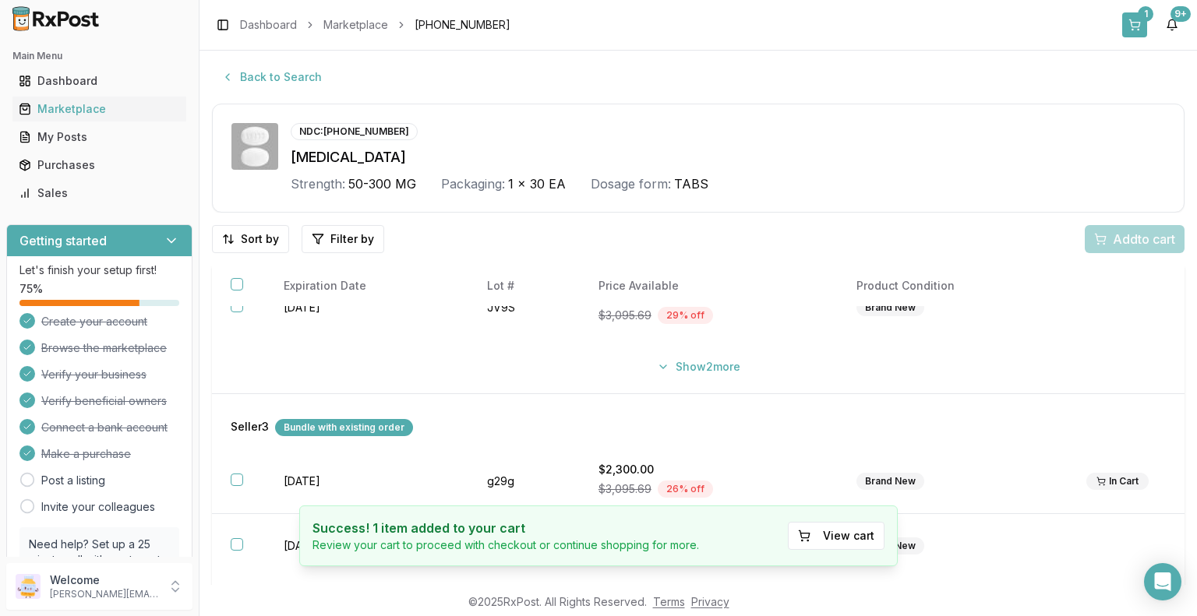
click at [1143, 19] on div "1" at bounding box center [1146, 14] width 16 height 16
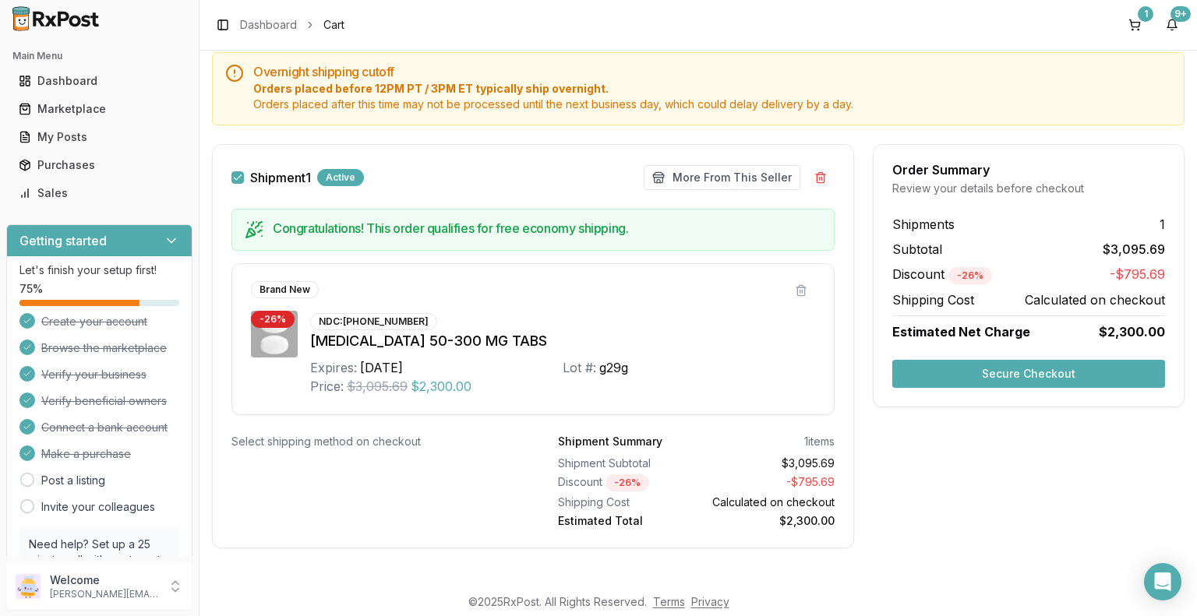
scroll to position [154, 0]
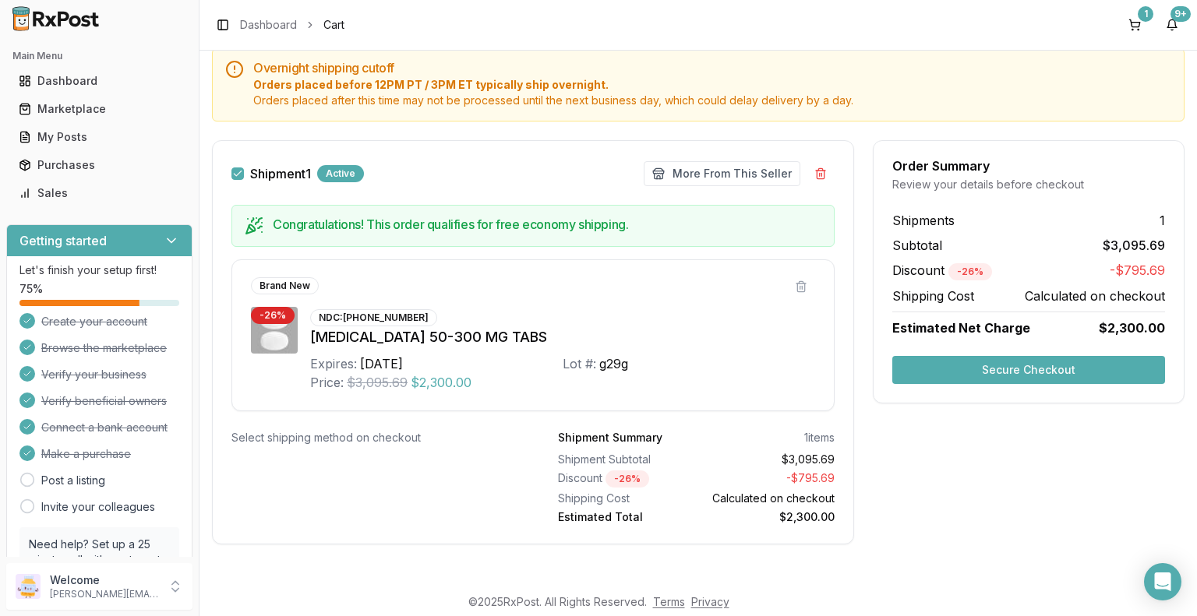
click at [1028, 372] on button "Secure Checkout" at bounding box center [1028, 370] width 273 height 28
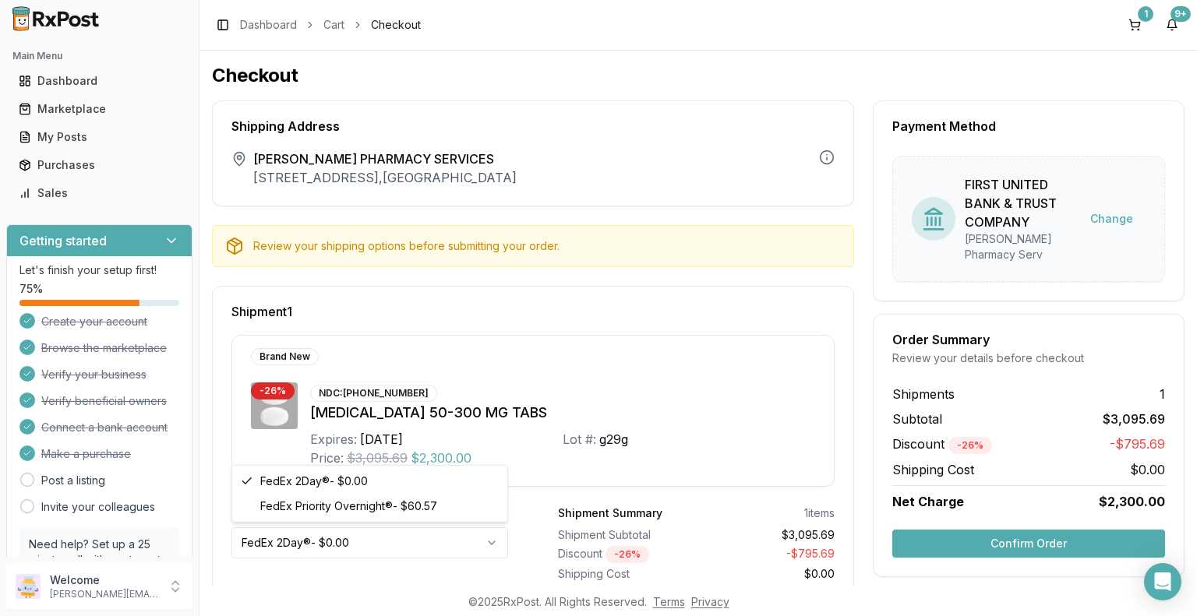
click at [494, 538] on html "Main Menu Dashboard Marketplace My Posts Purchases Sales Getting started Let's …" at bounding box center [598, 308] width 1197 height 616
click at [1031, 530] on button "Confirm Order" at bounding box center [1028, 544] width 273 height 28
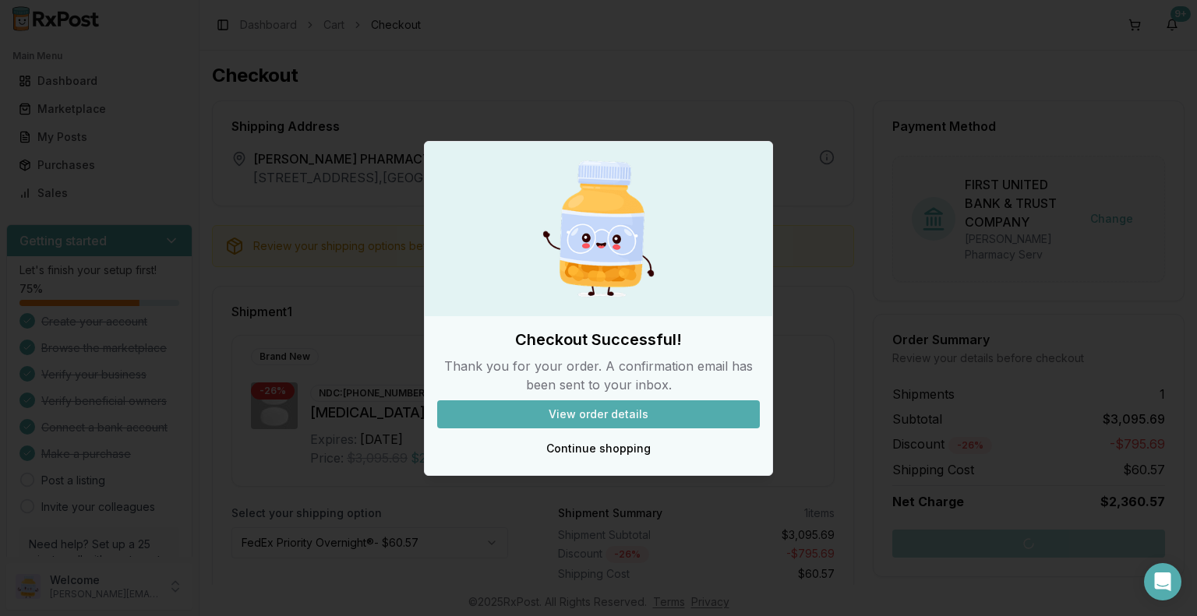
click at [613, 418] on button "View order details" at bounding box center [598, 415] width 323 height 28
